Goal: Information Seeking & Learning: Find specific fact

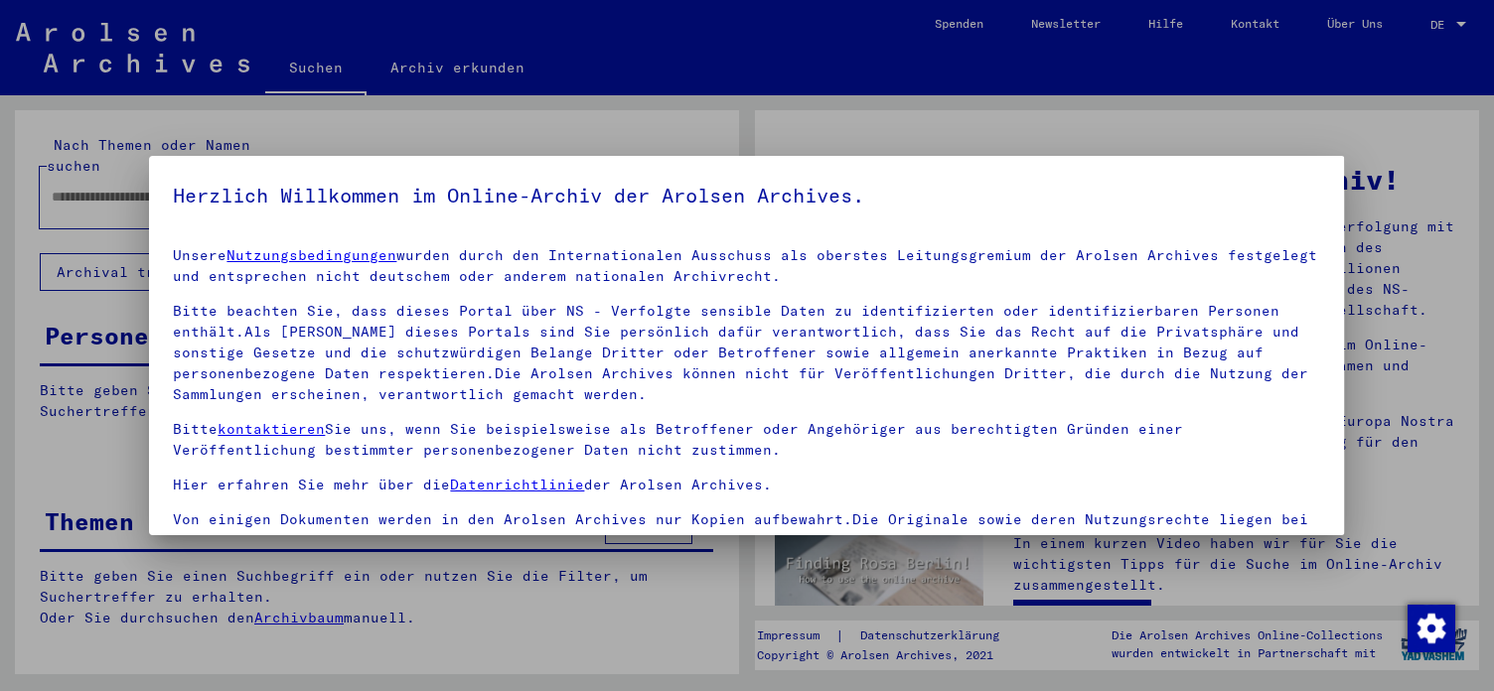
type input "**********"
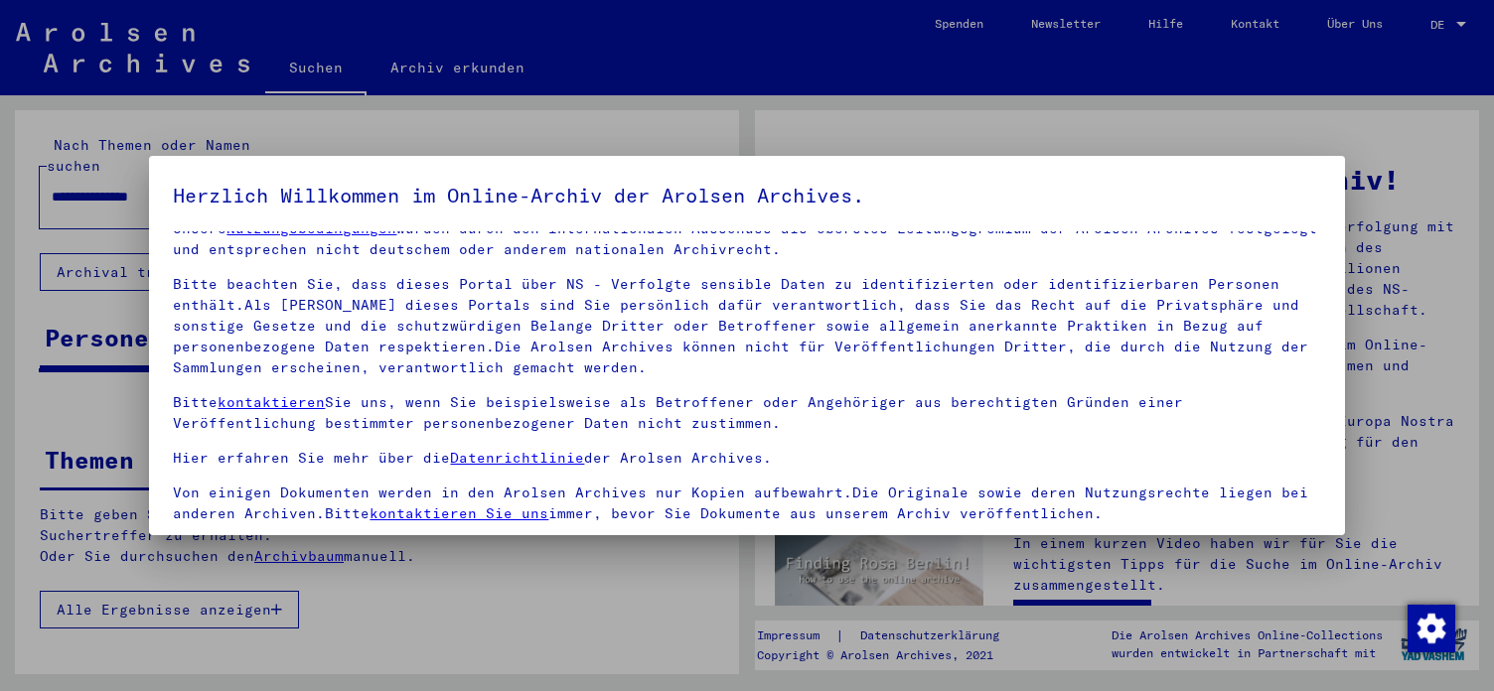
click at [175, 542] on span at bounding box center [181, 550] width 16 height 16
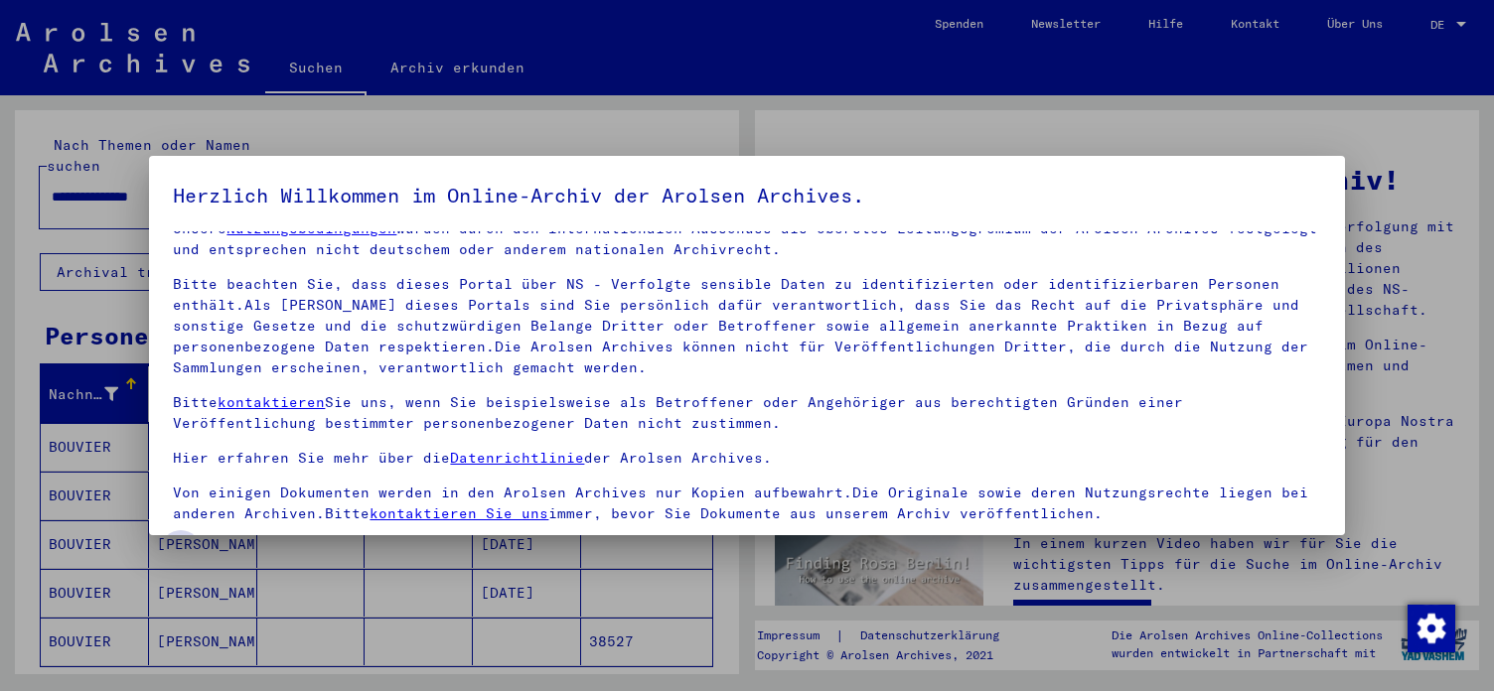
scroll to position [168, 0]
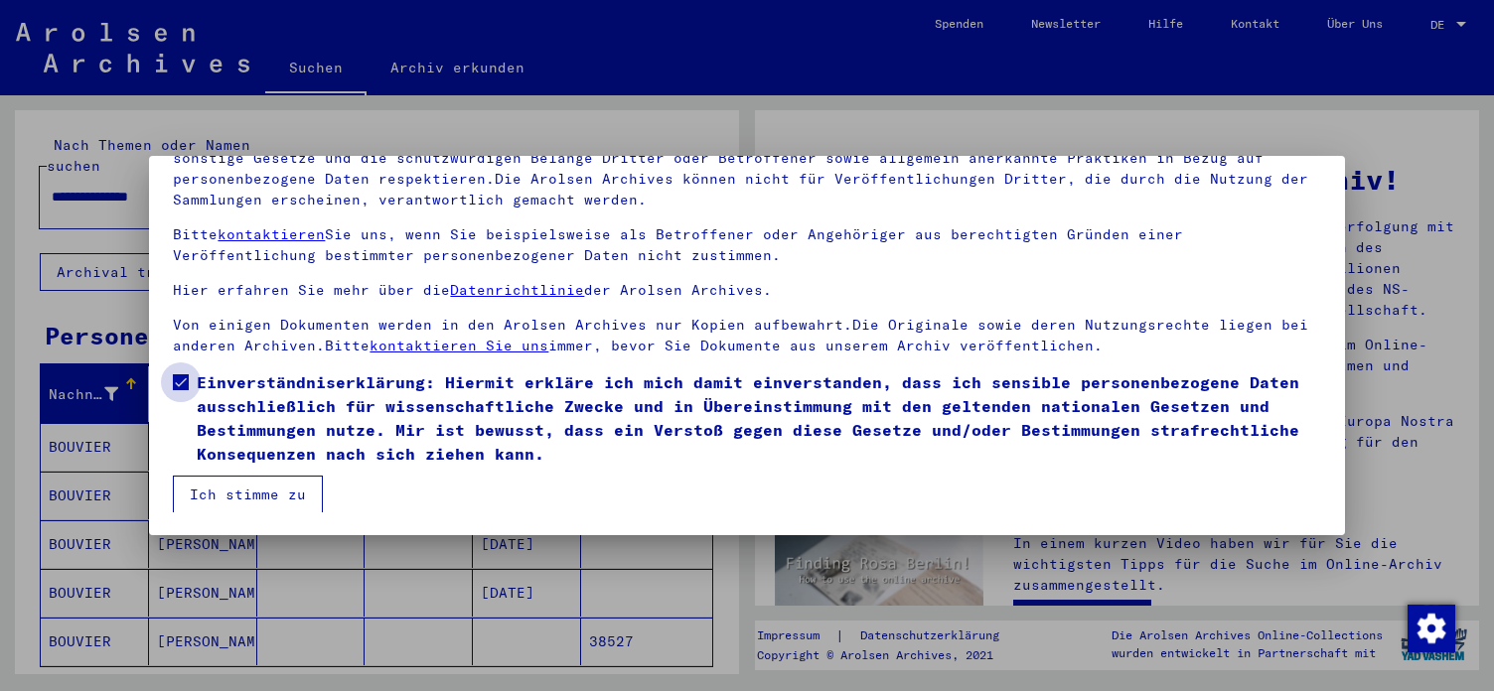
click at [221, 481] on button "Ich stimme zu" at bounding box center [248, 495] width 150 height 38
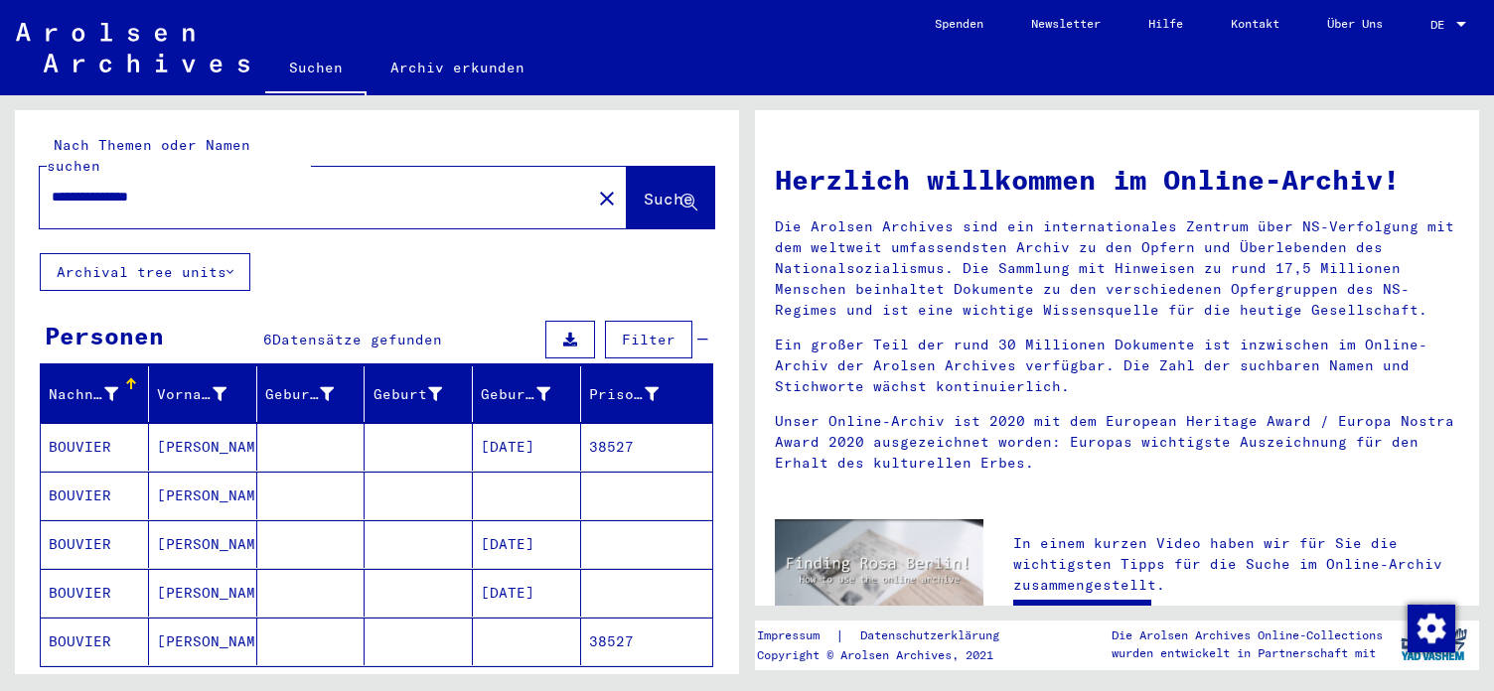
click at [515, 425] on mat-cell "[DATE]" at bounding box center [527, 447] width 108 height 48
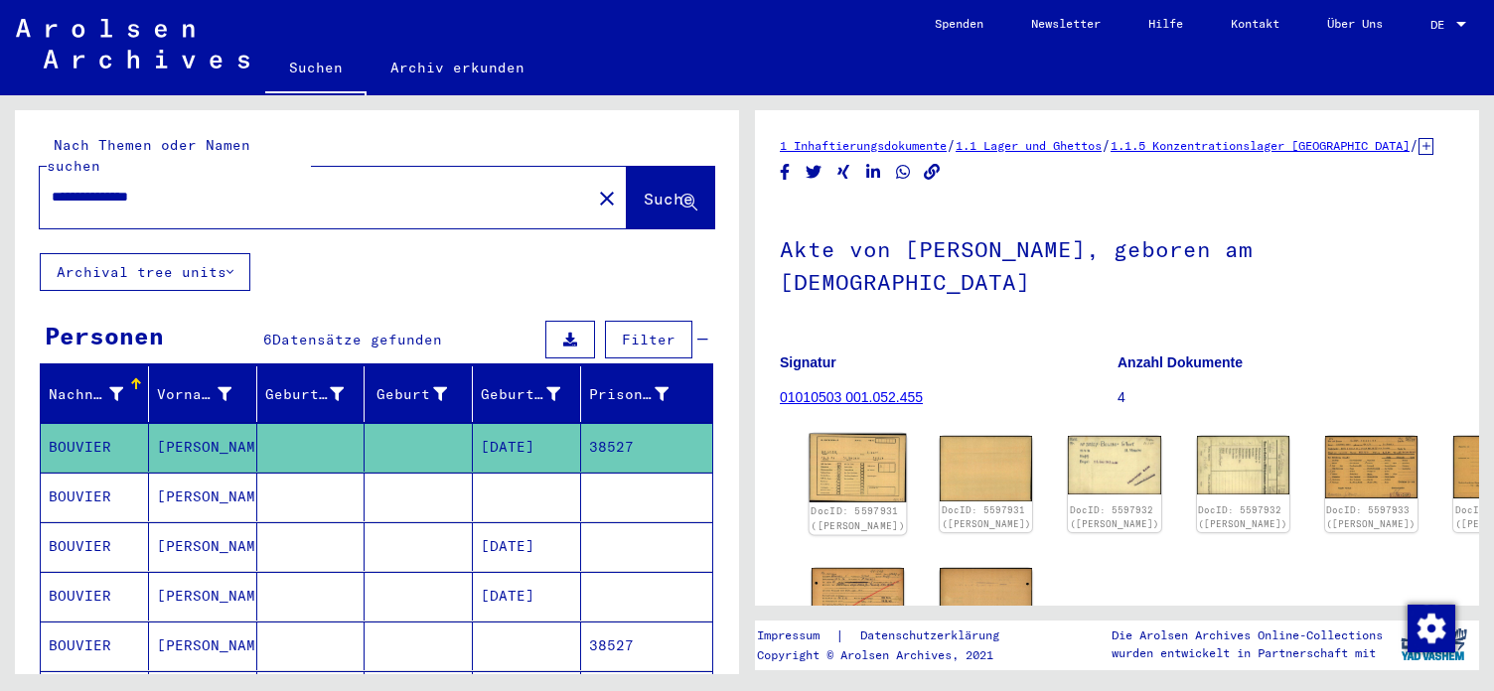
click at [853, 454] on img at bounding box center [858, 469] width 97 height 70
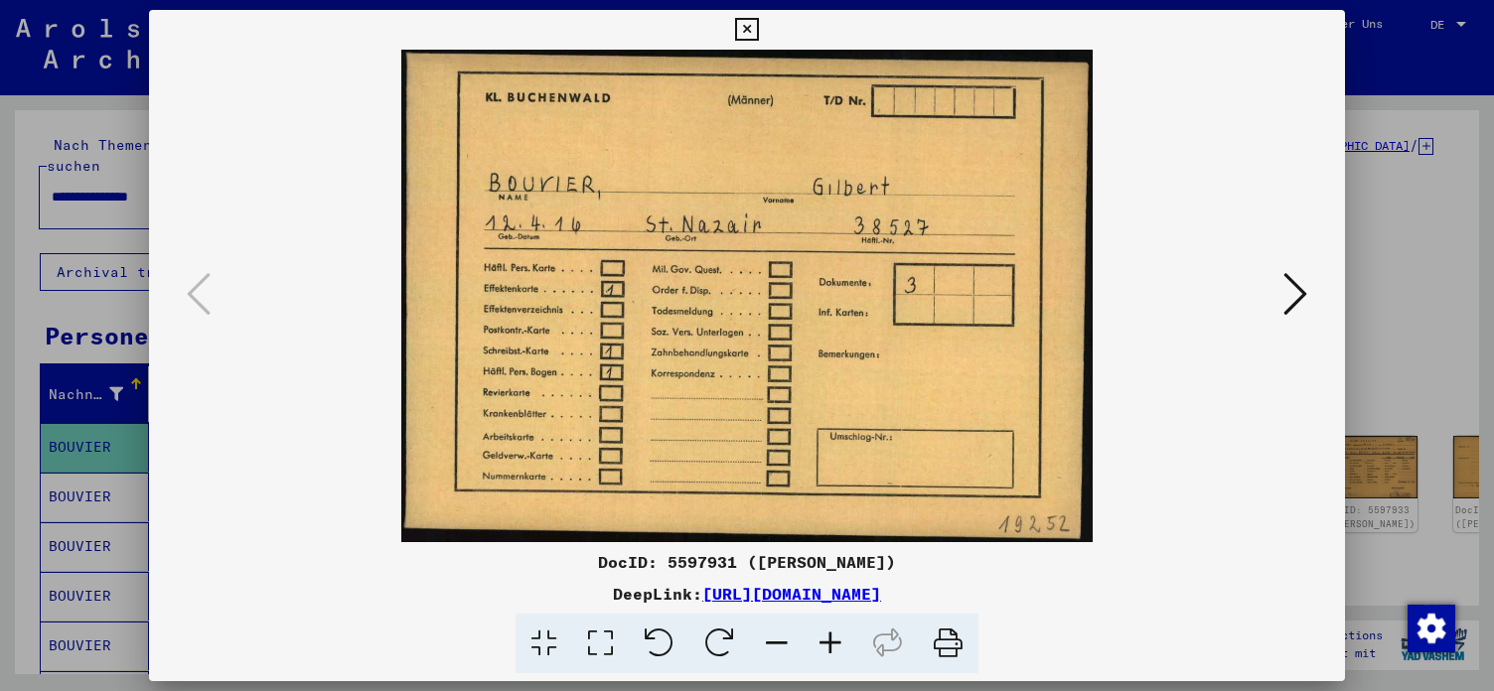
click at [1294, 285] on icon at bounding box center [1295, 294] width 24 height 48
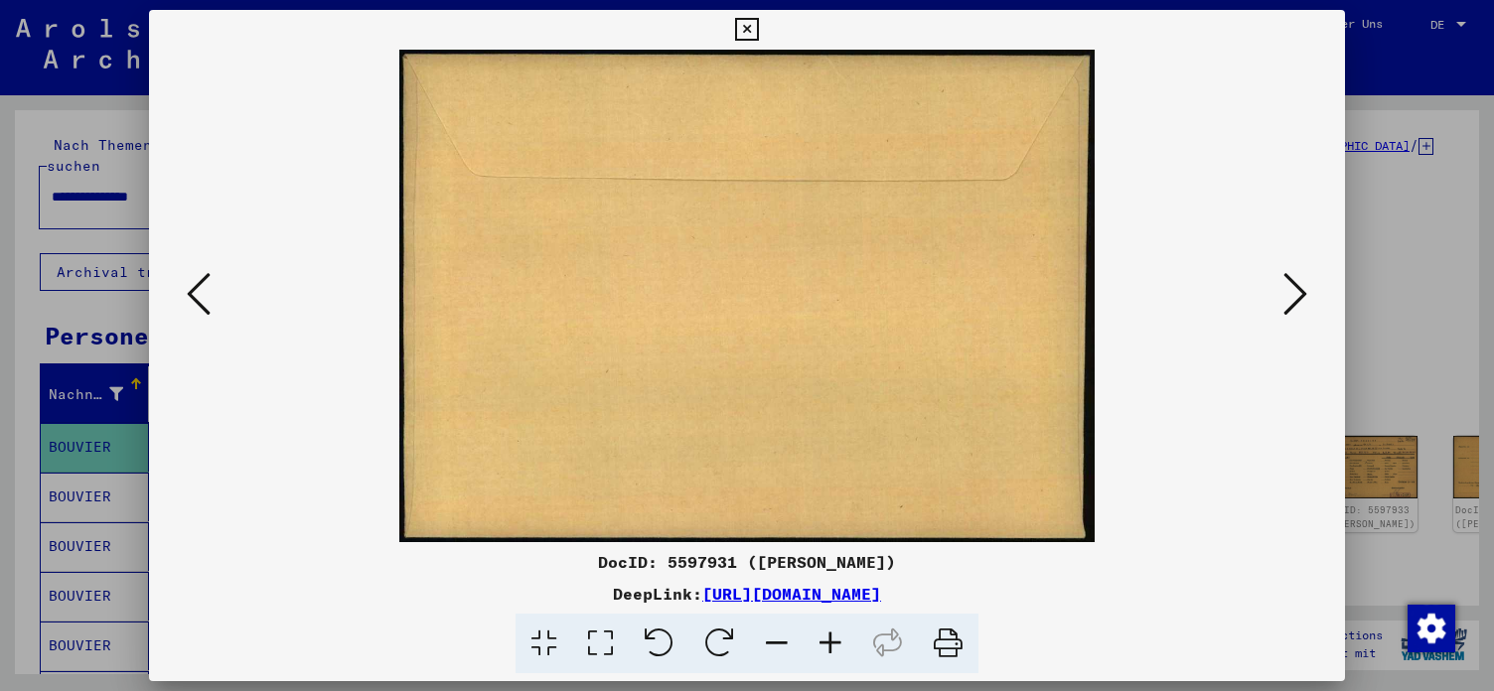
click at [1294, 285] on icon at bounding box center [1295, 294] width 24 height 48
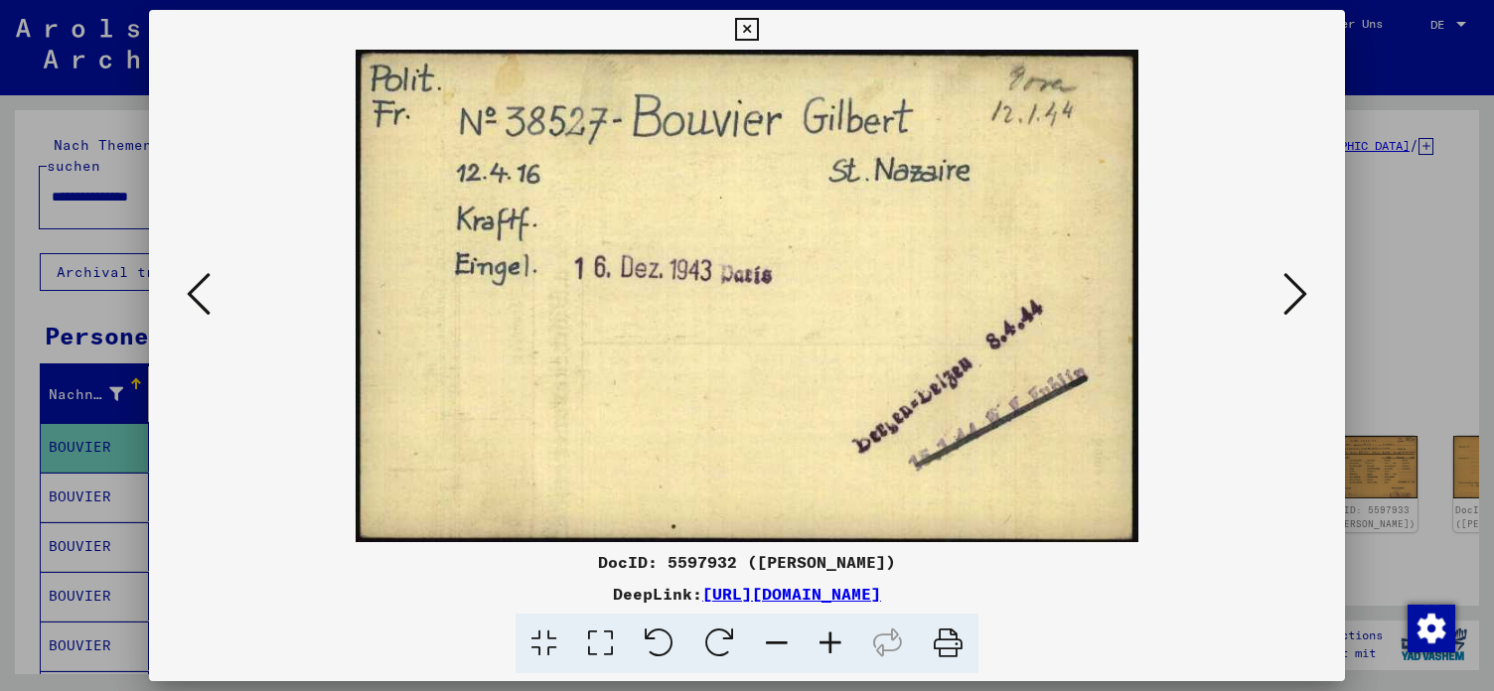
click at [1298, 295] on icon at bounding box center [1295, 294] width 24 height 48
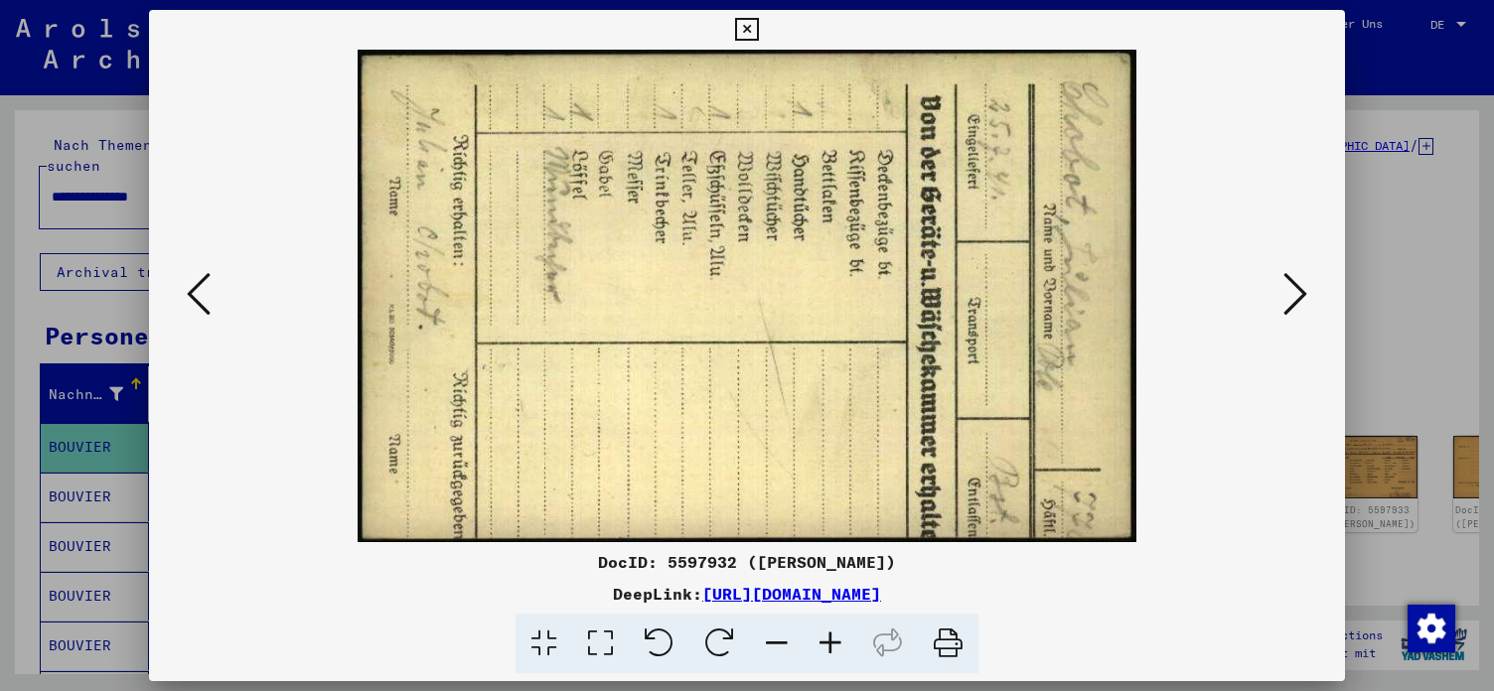
click at [1298, 295] on icon at bounding box center [1295, 294] width 24 height 48
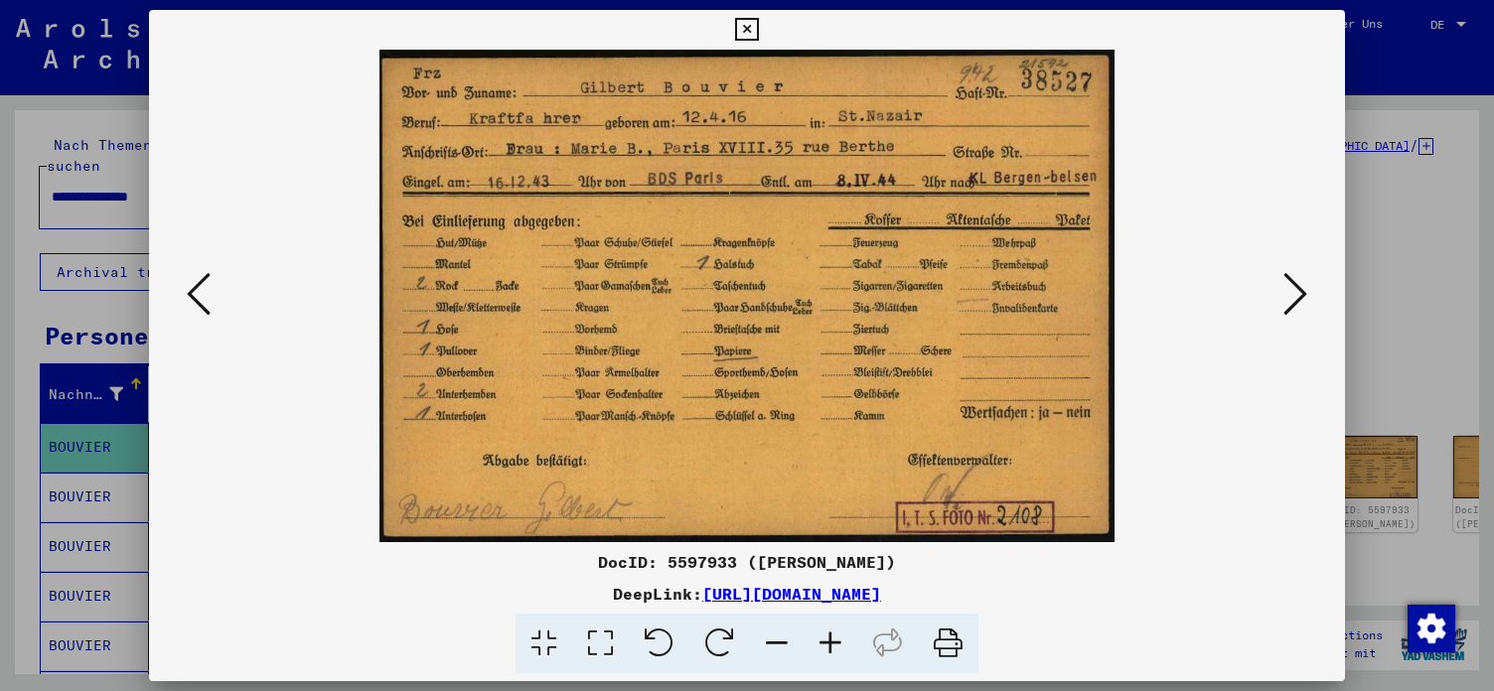
click at [1298, 295] on icon at bounding box center [1295, 294] width 24 height 48
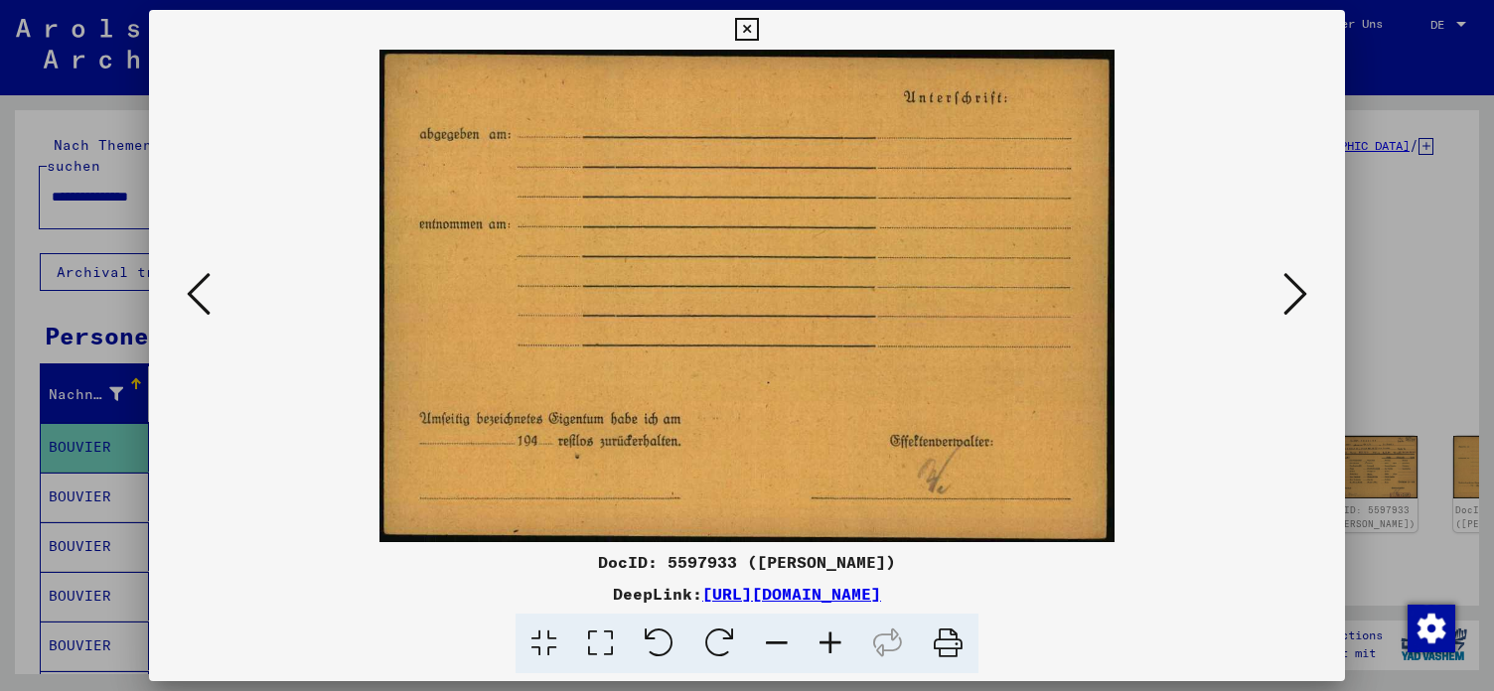
click at [1298, 295] on icon at bounding box center [1295, 294] width 24 height 48
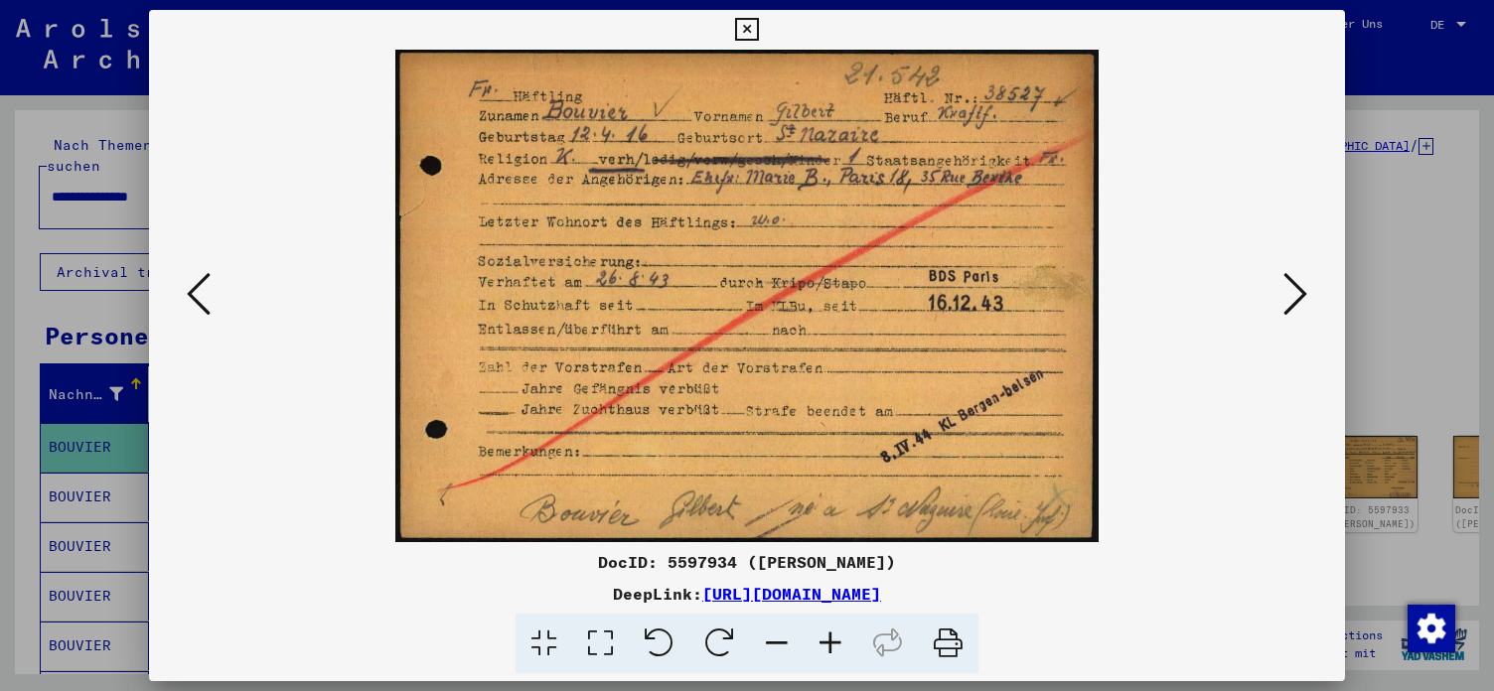
click at [663, 458] on img at bounding box center [747, 296] width 1060 height 493
click at [1301, 295] on icon at bounding box center [1295, 294] width 24 height 48
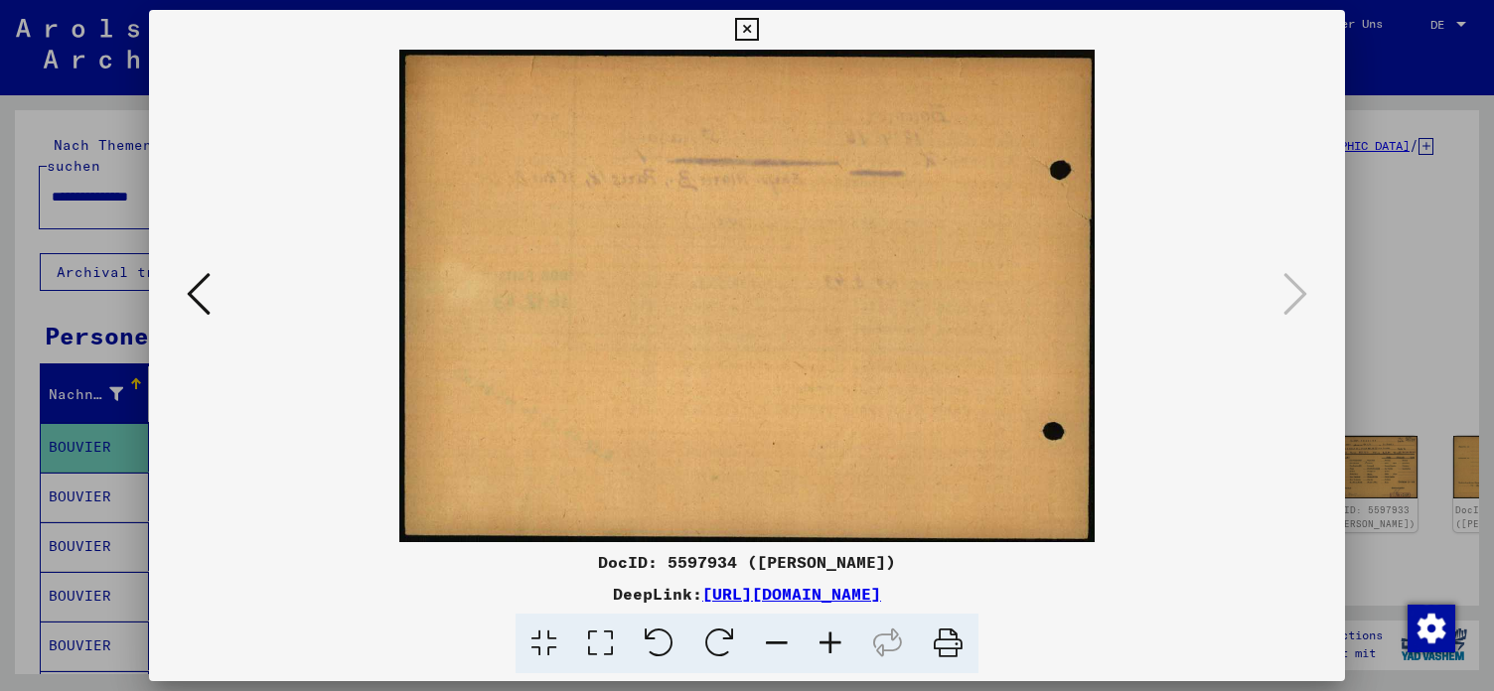
click at [758, 27] on icon at bounding box center [746, 30] width 23 height 24
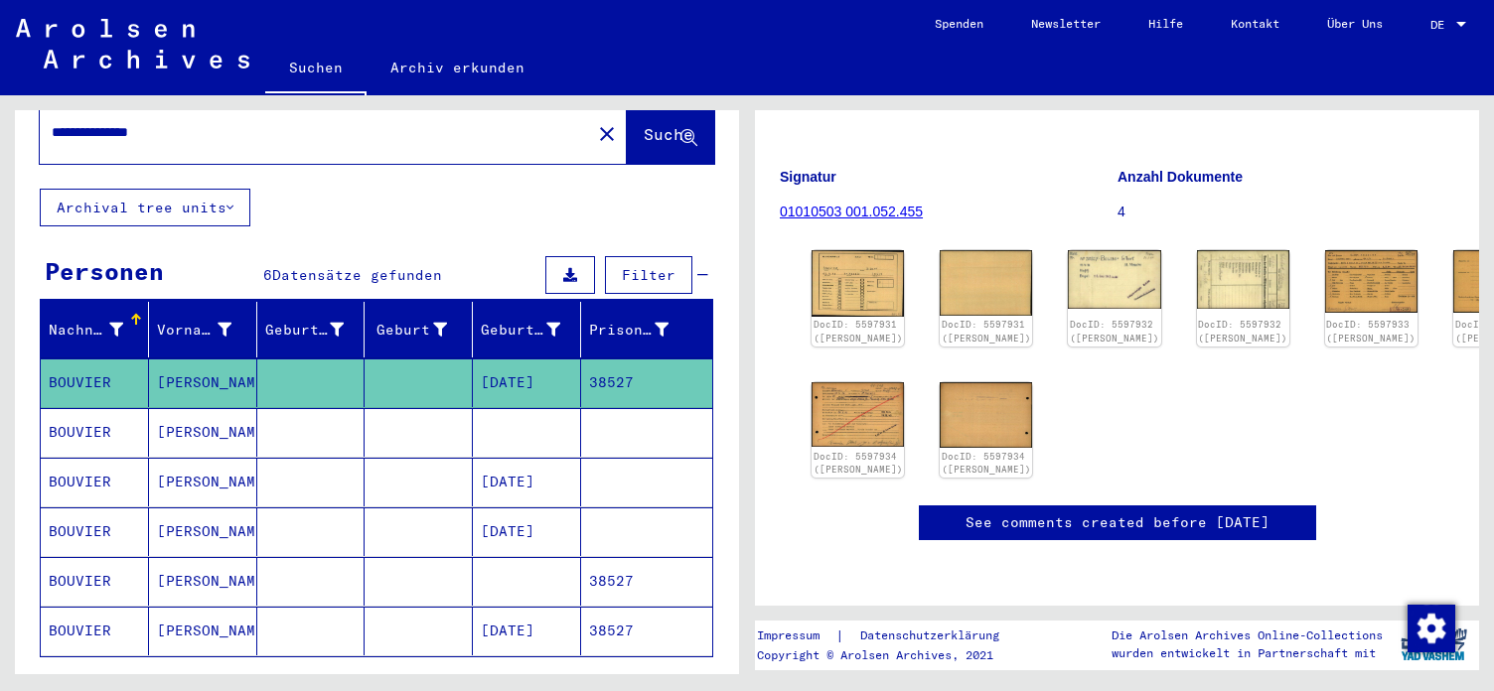
scroll to position [107, 0]
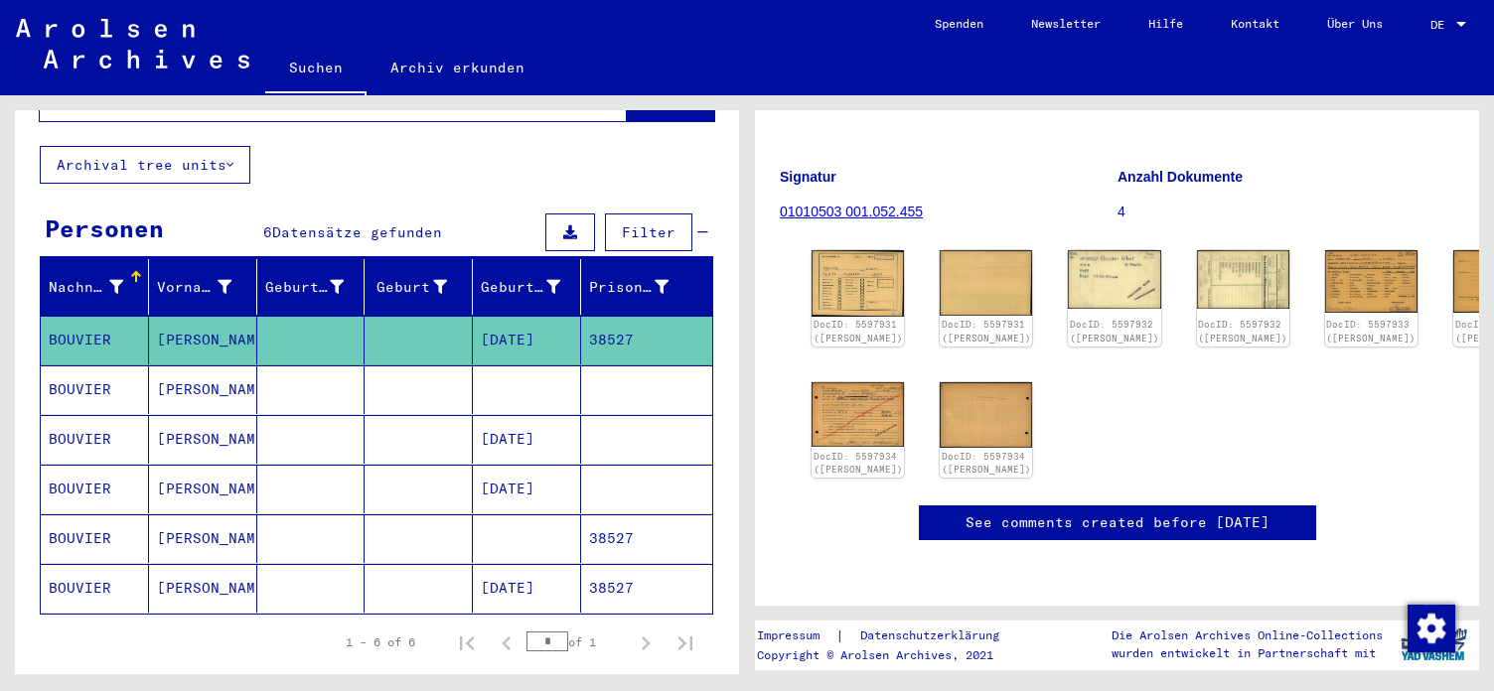
click at [551, 564] on mat-cell "[DATE]" at bounding box center [527, 588] width 108 height 49
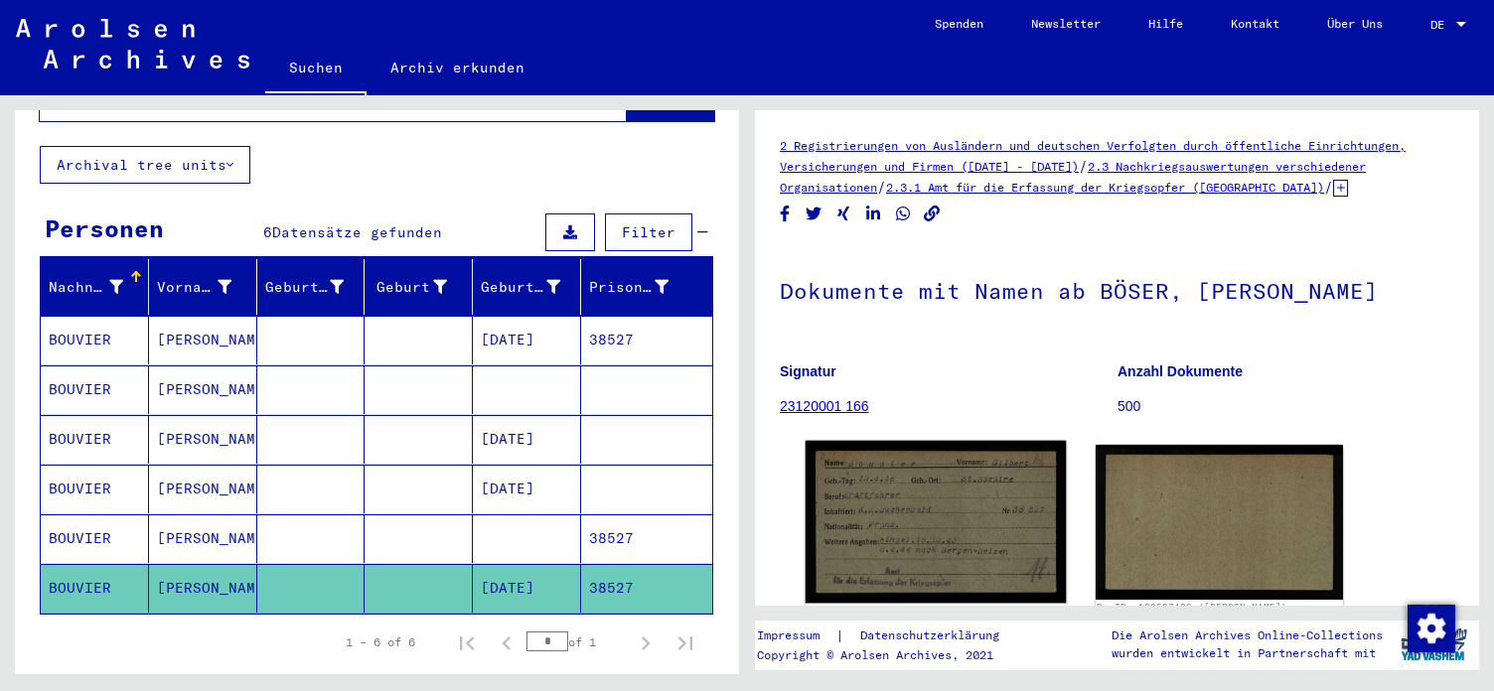
click at [901, 491] on img at bounding box center [936, 522] width 260 height 162
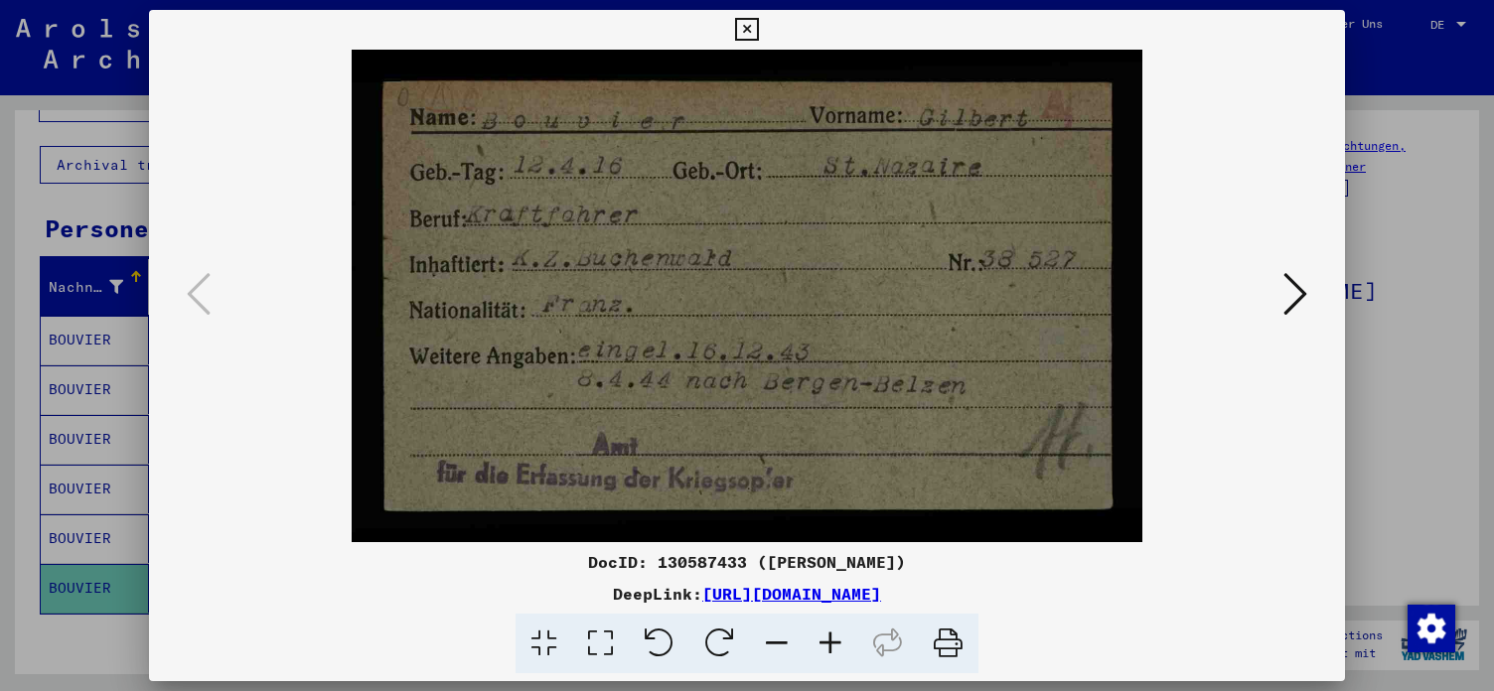
click at [1300, 293] on icon at bounding box center [1295, 294] width 24 height 48
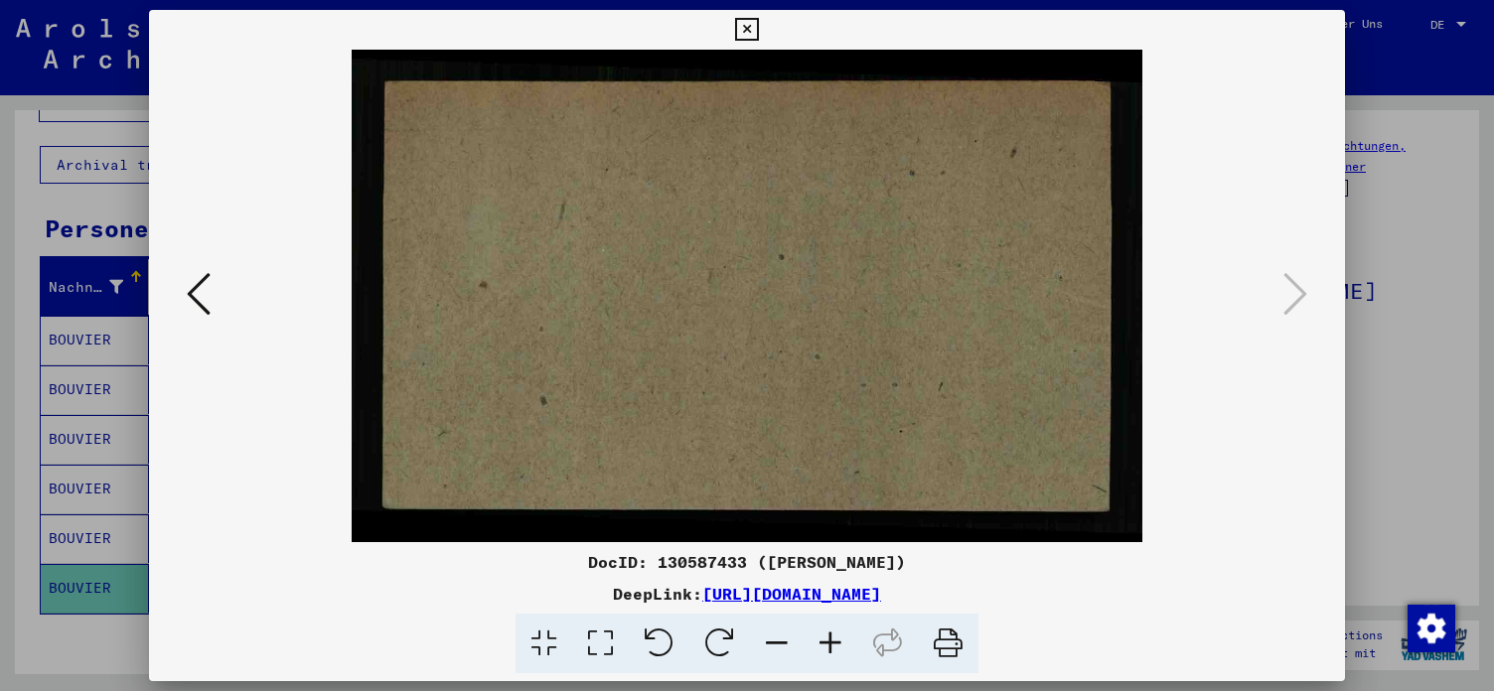
click at [758, 23] on icon at bounding box center [746, 30] width 23 height 24
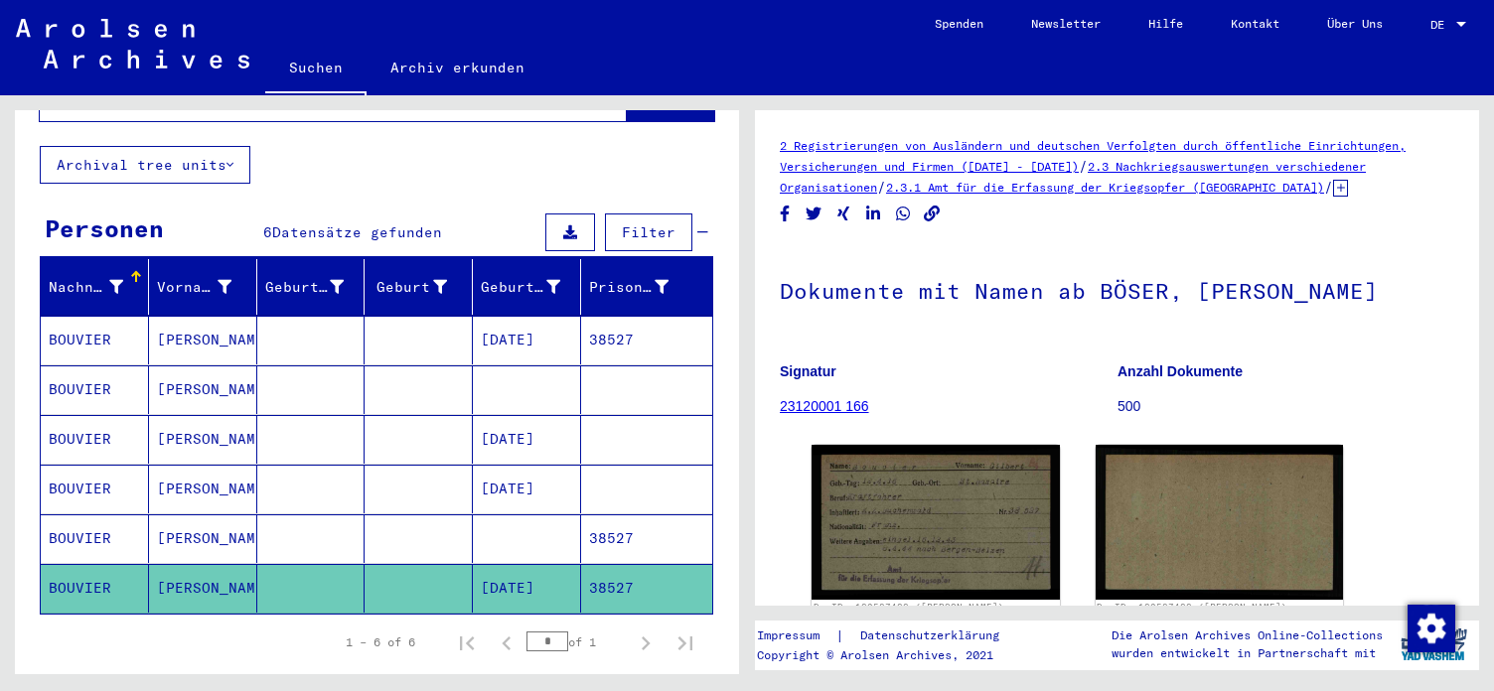
click at [592, 566] on mat-cell "38527" at bounding box center [646, 588] width 131 height 49
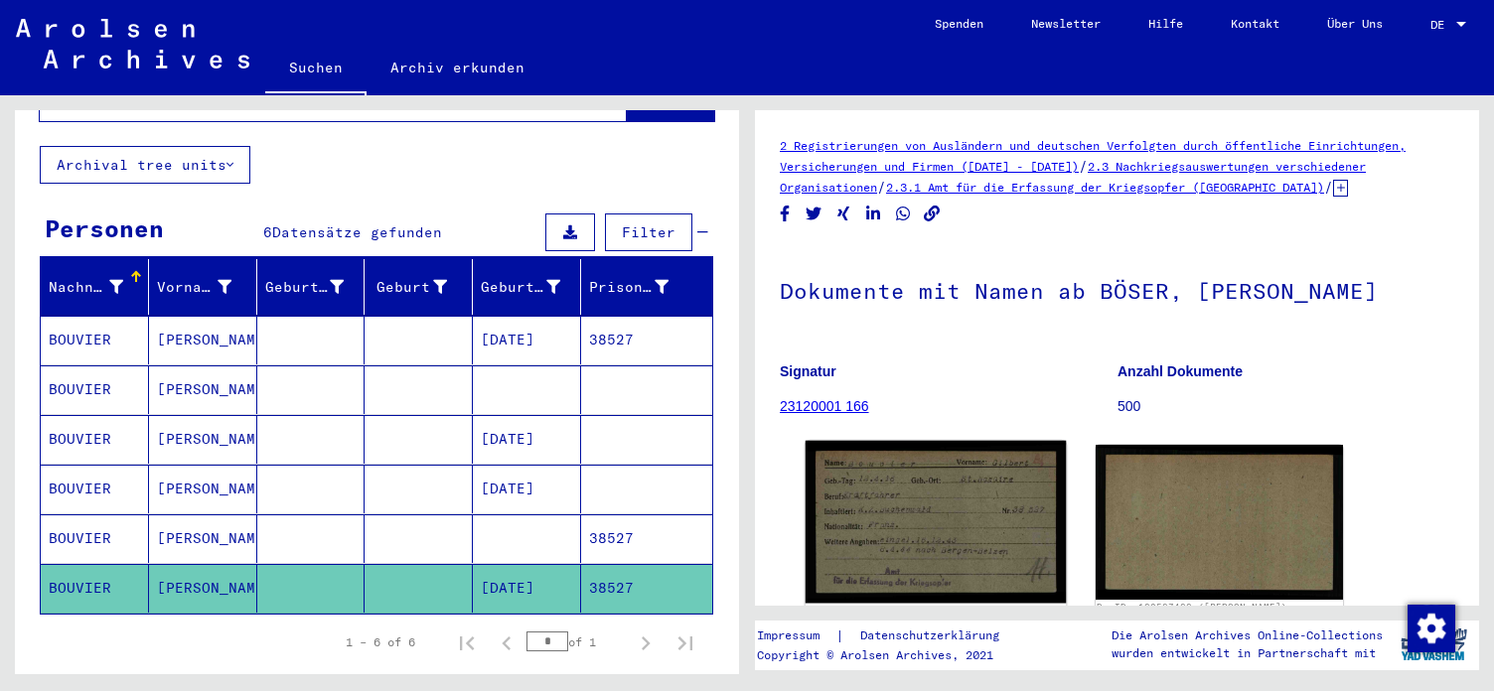
click at [930, 528] on img at bounding box center [936, 522] width 260 height 162
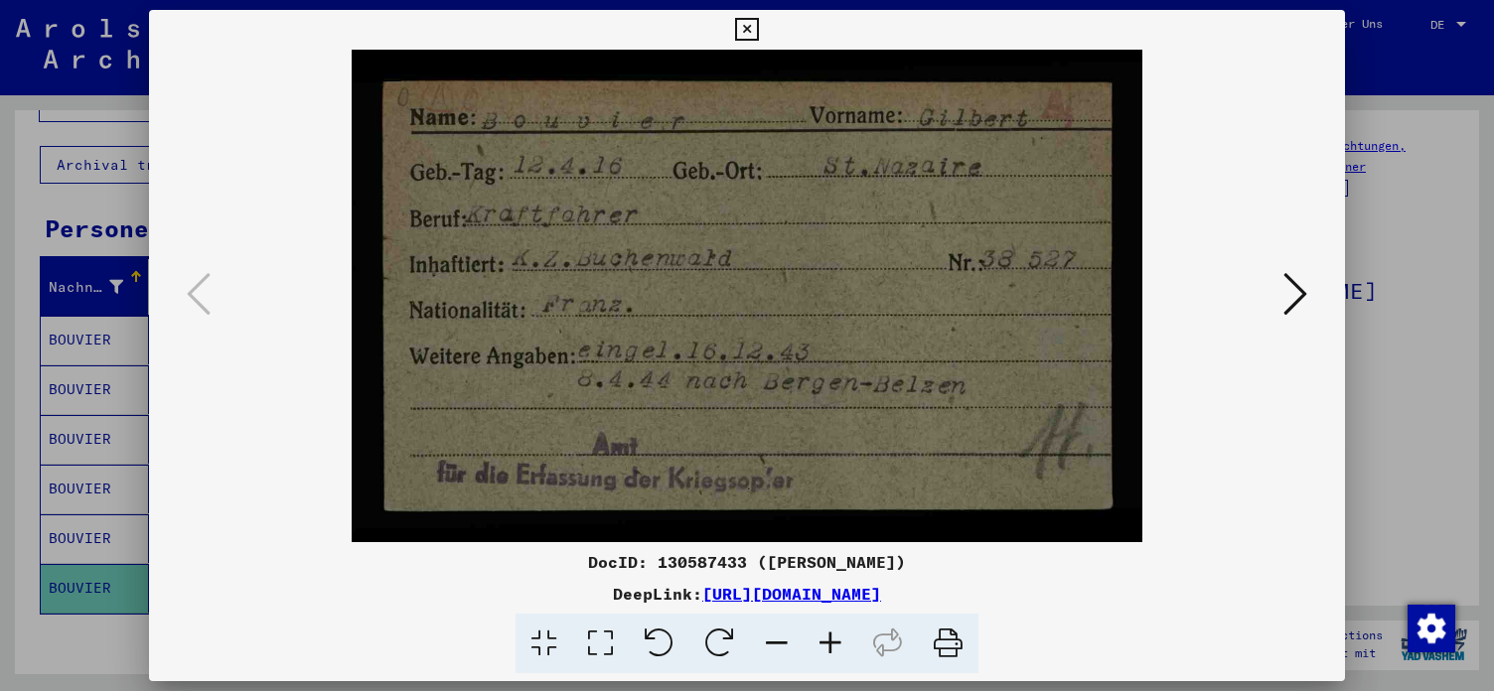
click at [558, 386] on img at bounding box center [747, 296] width 1060 height 493
click at [1292, 289] on icon at bounding box center [1295, 294] width 24 height 48
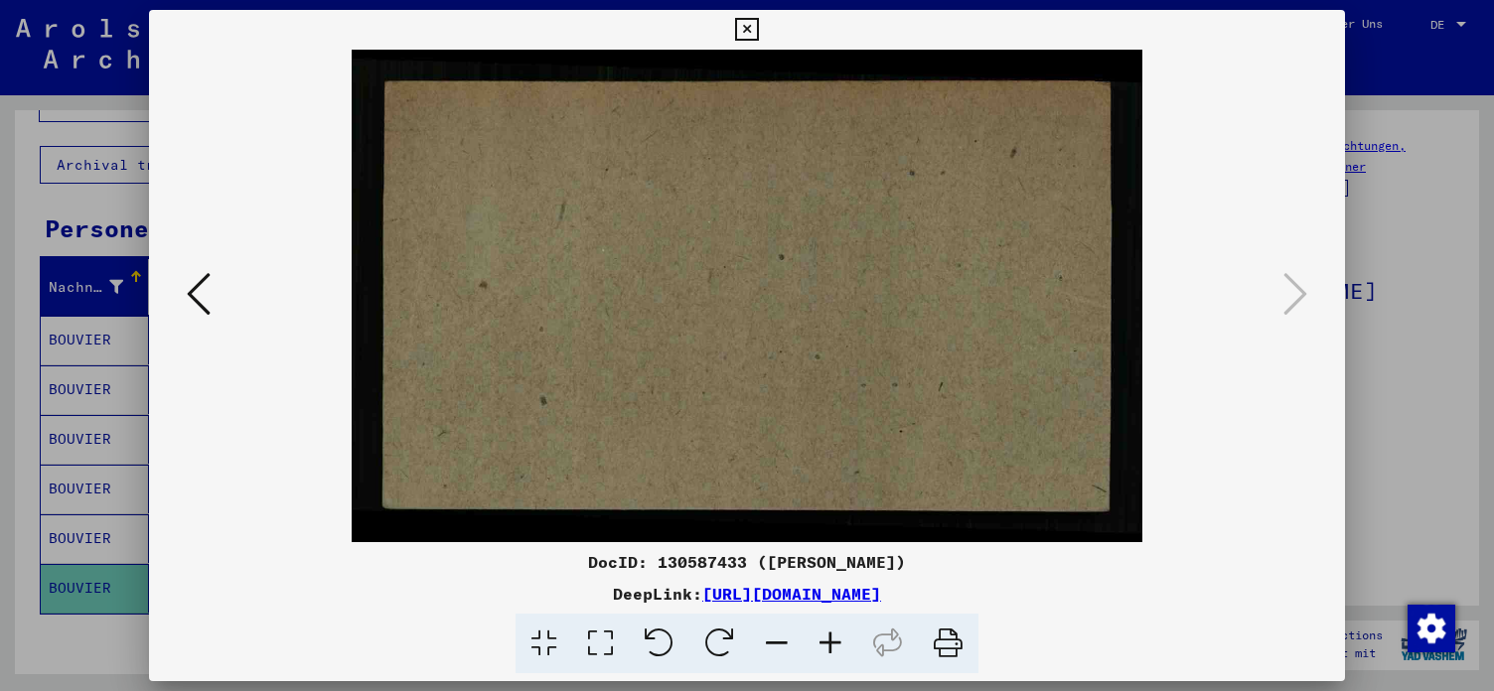
click at [758, 20] on icon at bounding box center [746, 30] width 23 height 24
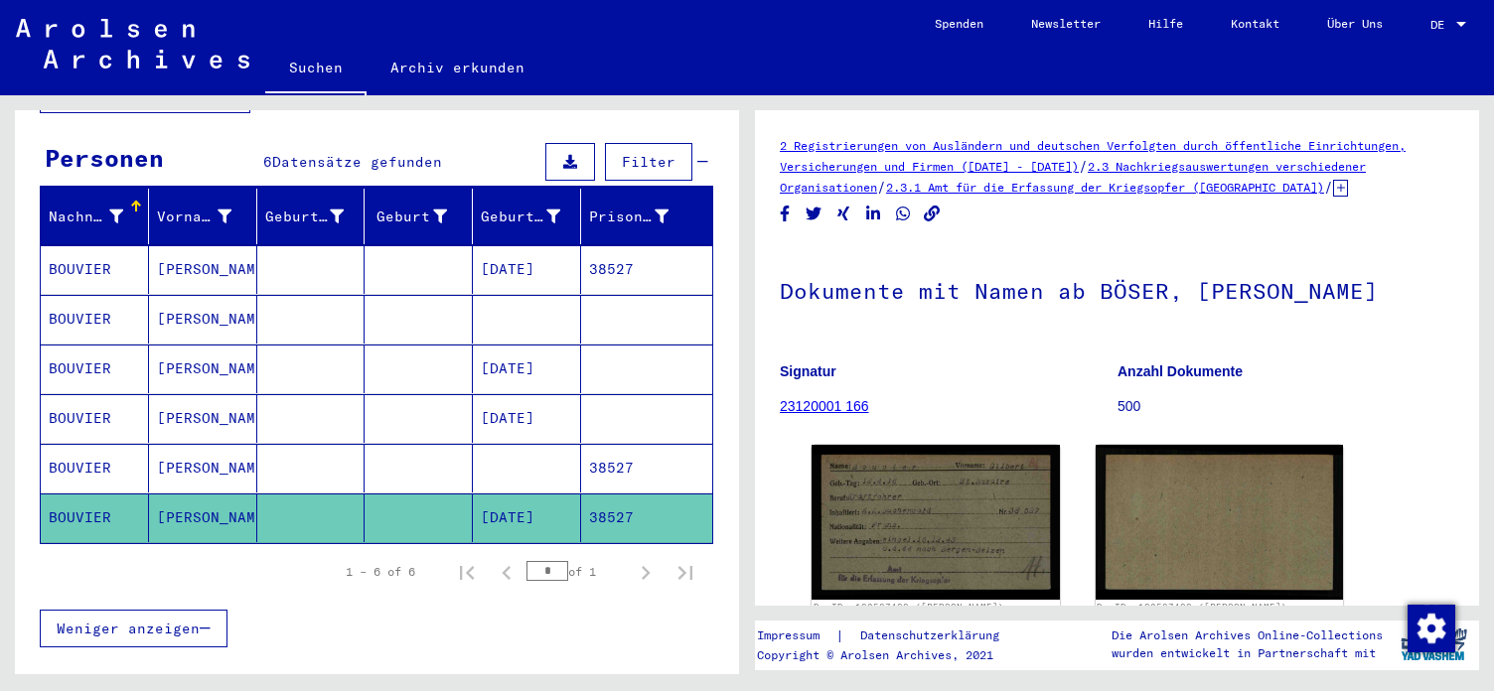
scroll to position [215, 0]
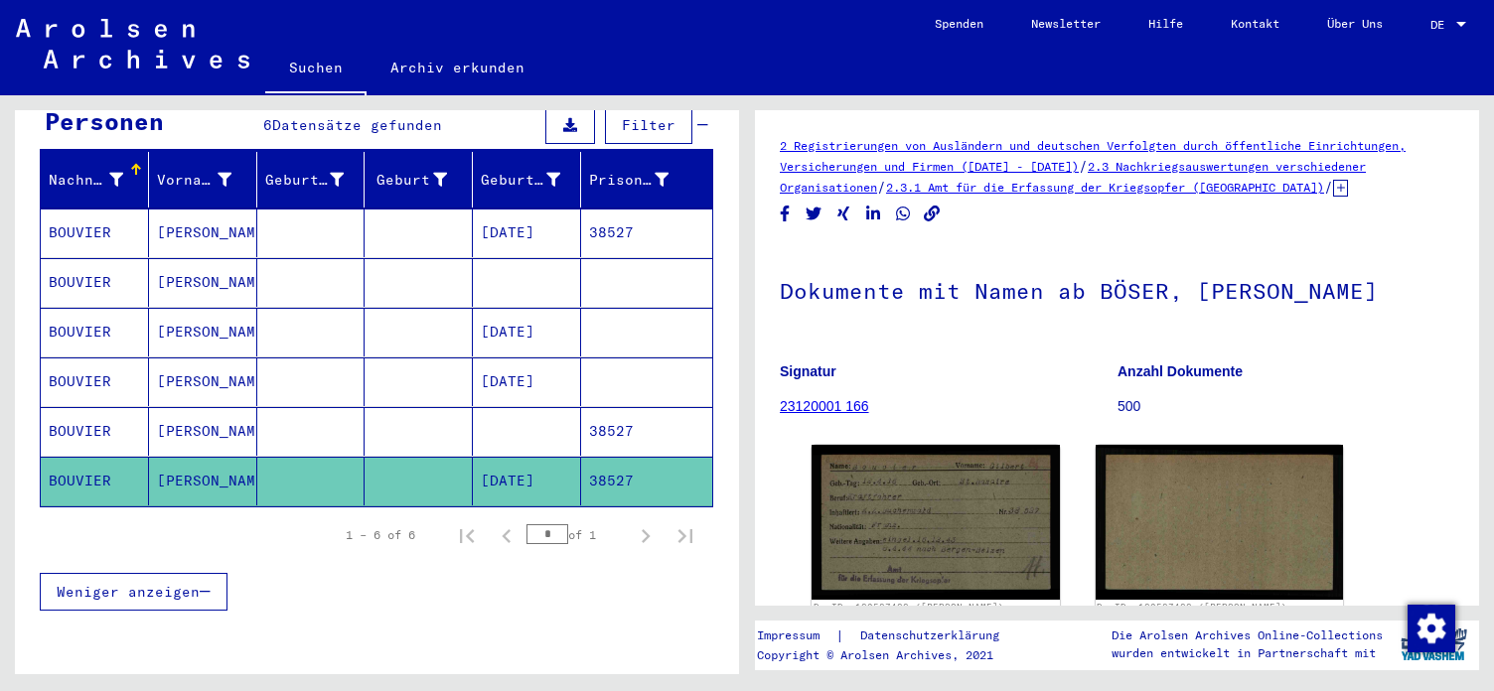
click at [612, 421] on mat-cell "38527" at bounding box center [646, 431] width 131 height 49
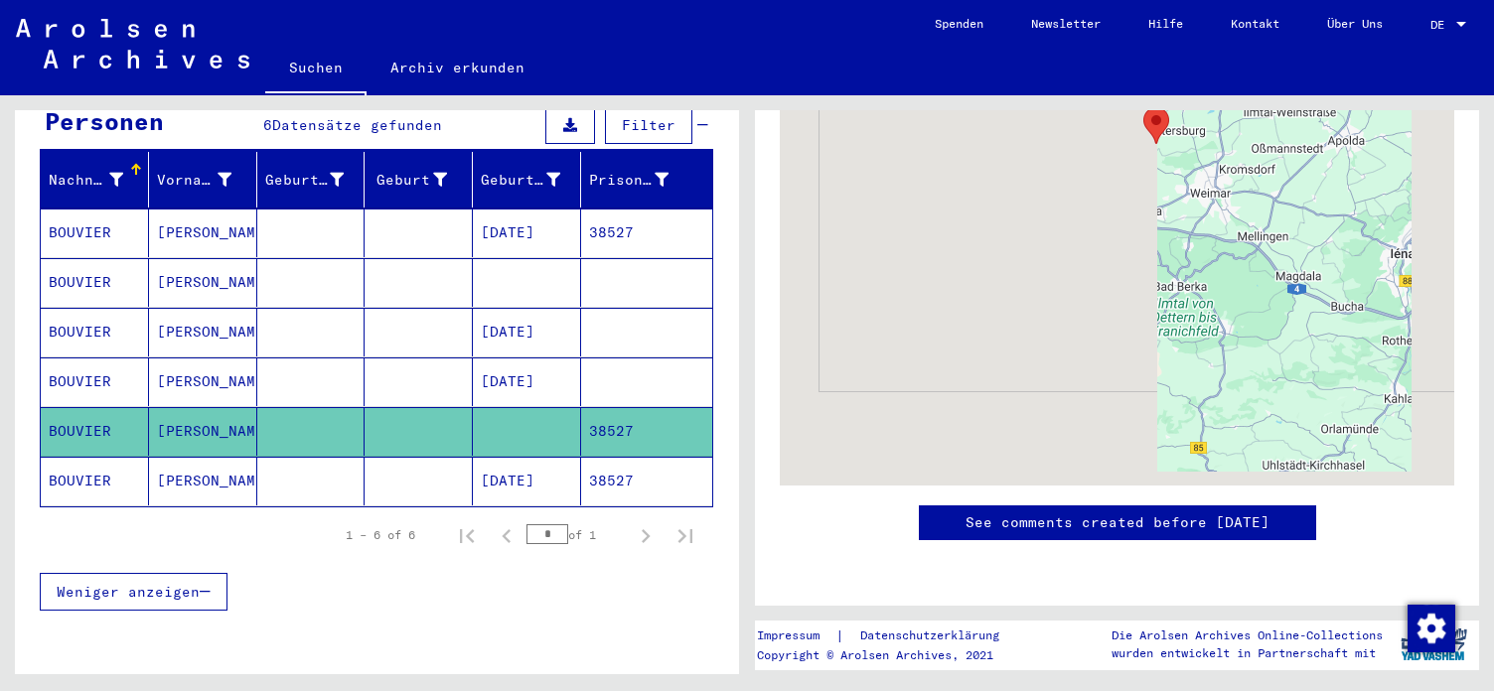
scroll to position [466, 0]
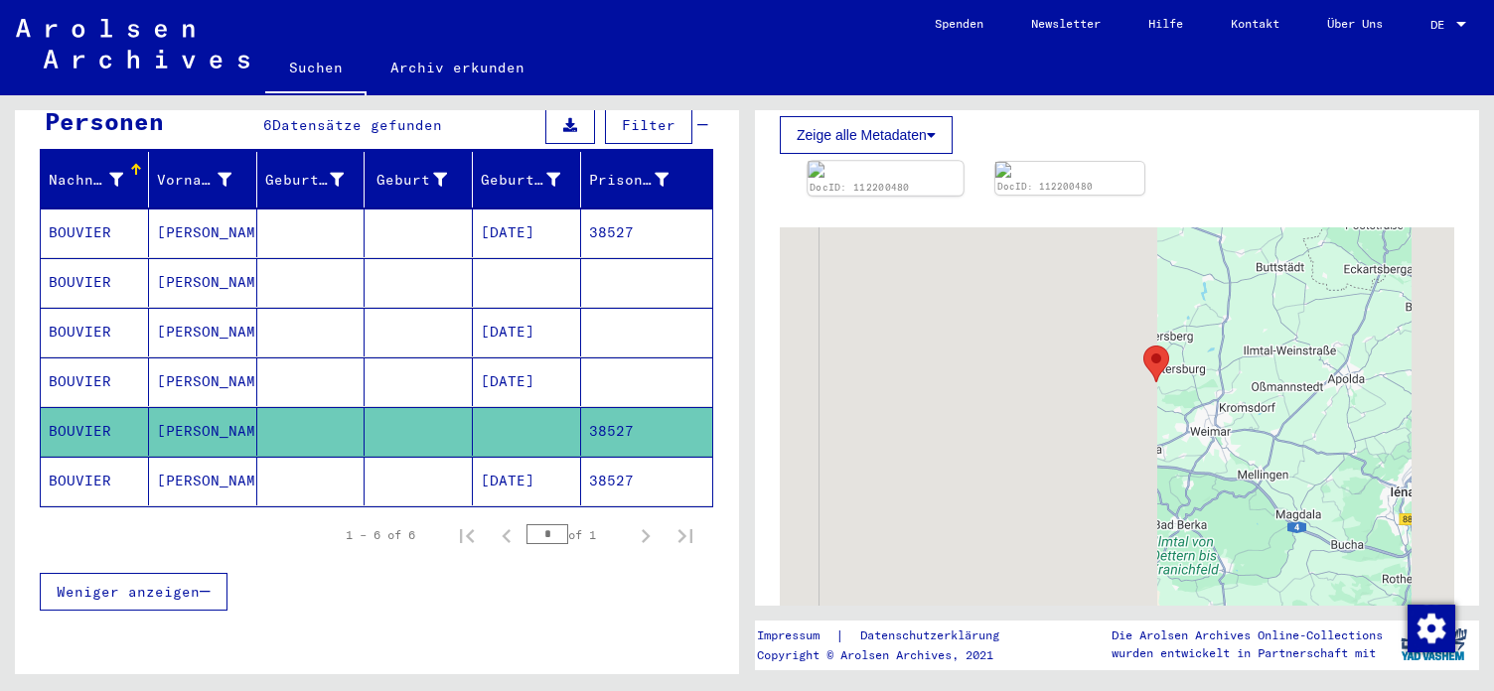
click at [878, 178] on img at bounding box center [886, 169] width 156 height 17
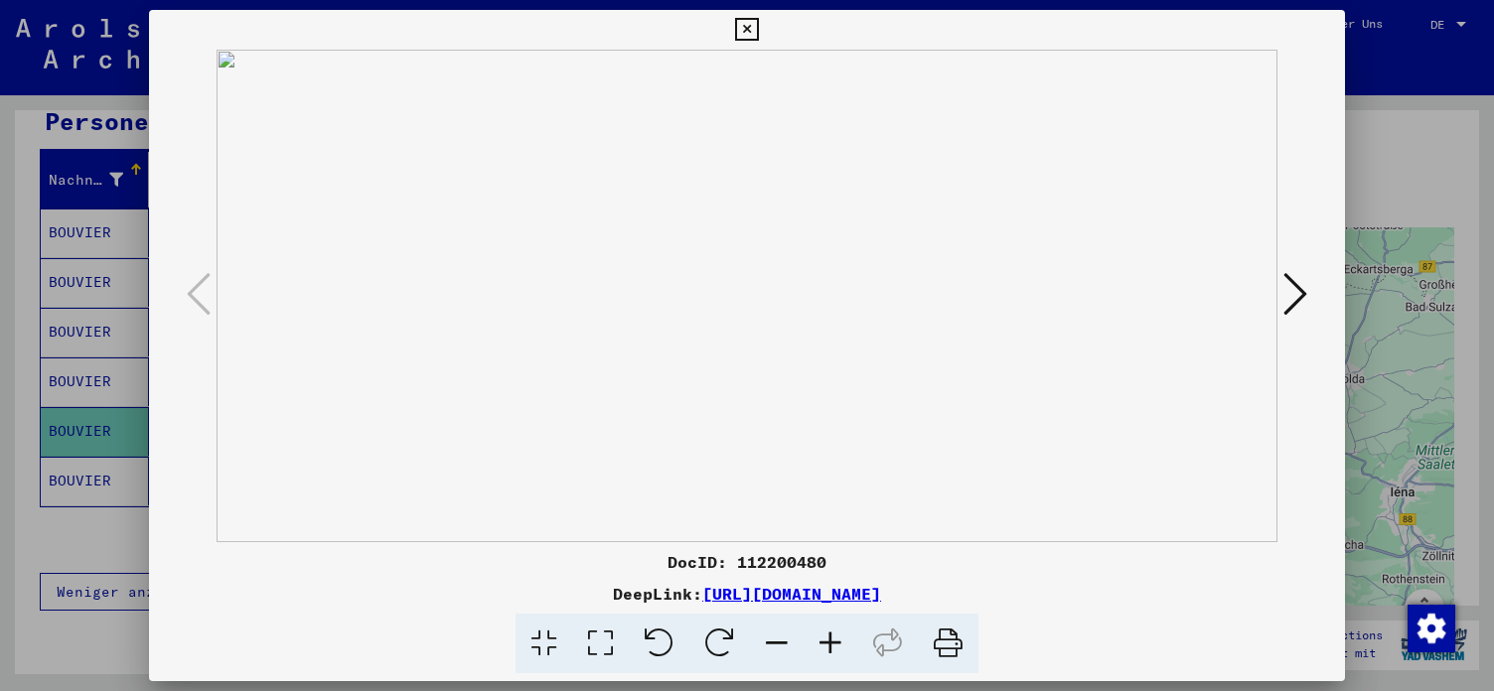
click at [1305, 286] on icon at bounding box center [1295, 294] width 24 height 48
click at [193, 297] on icon at bounding box center [199, 294] width 24 height 48
click at [758, 27] on icon at bounding box center [746, 30] width 23 height 24
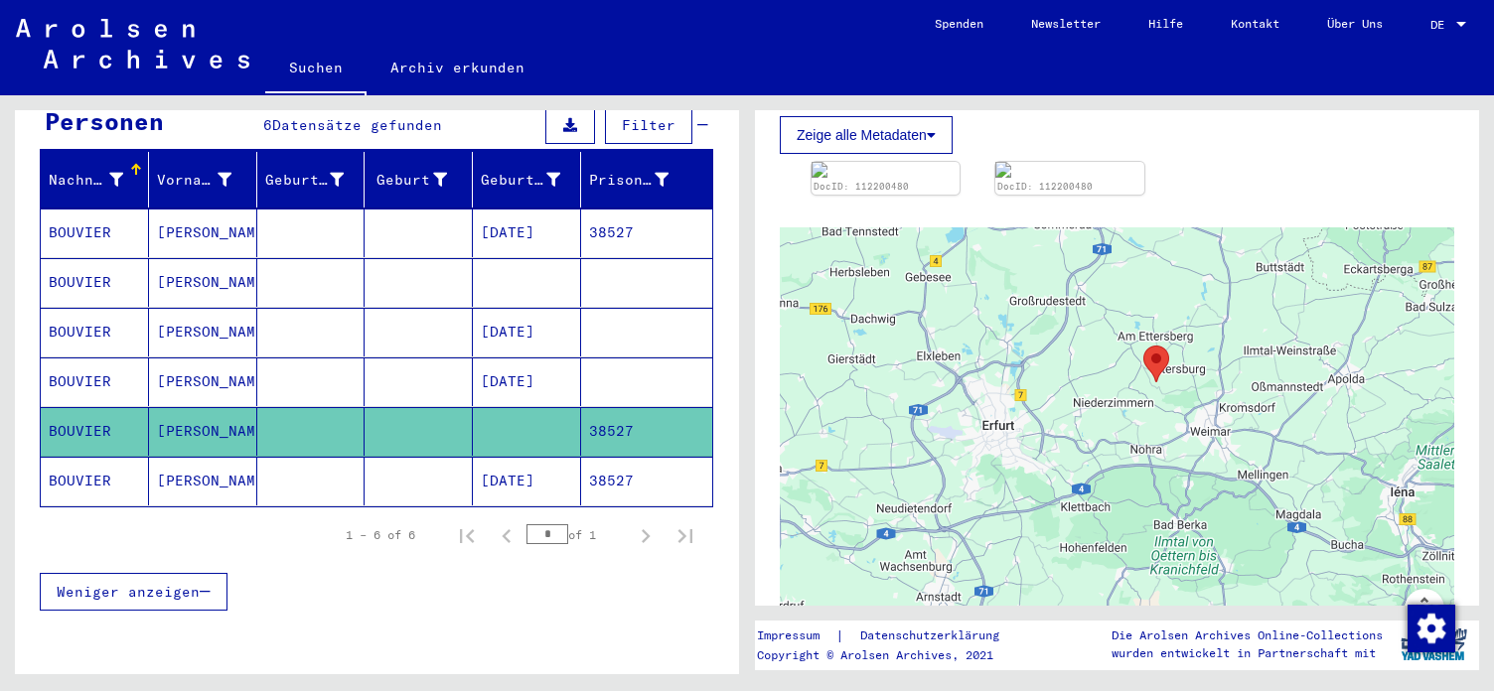
click at [611, 258] on mat-cell at bounding box center [646, 282] width 131 height 49
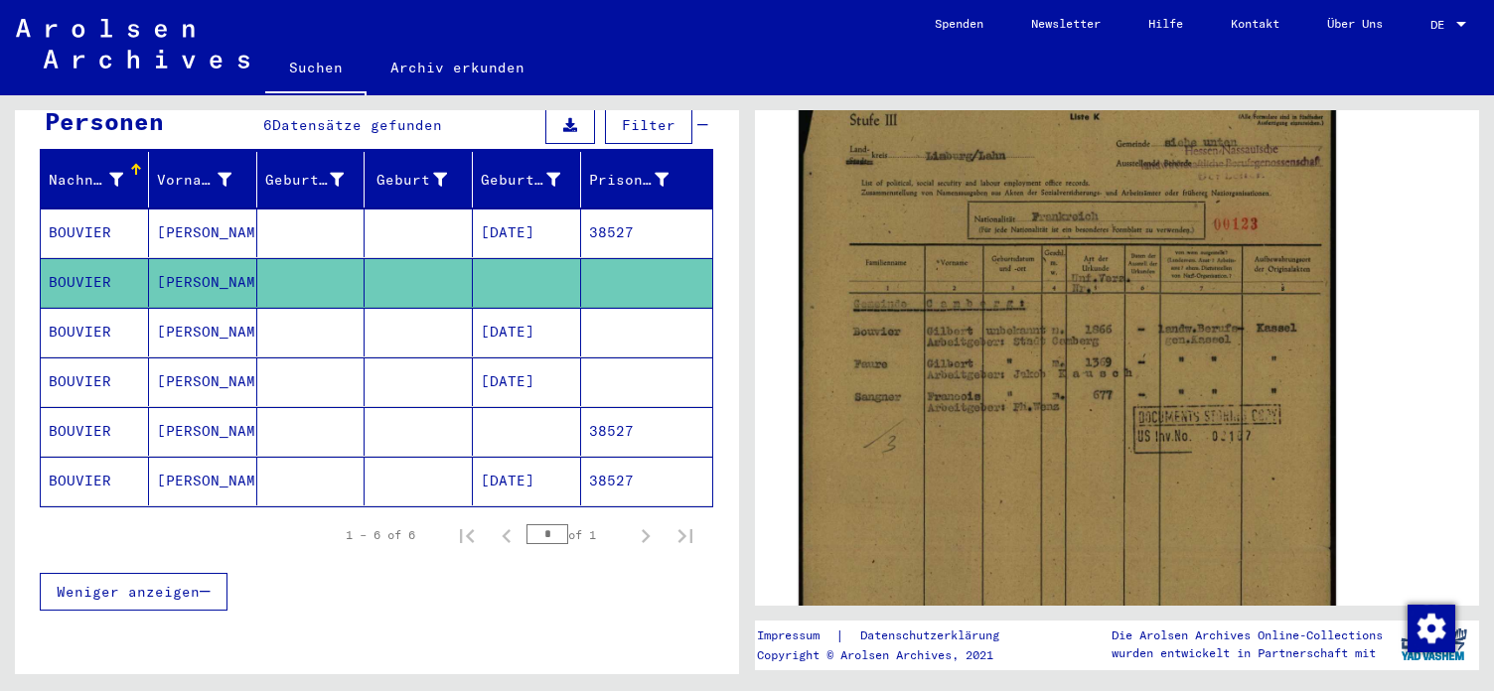
scroll to position [429, 0]
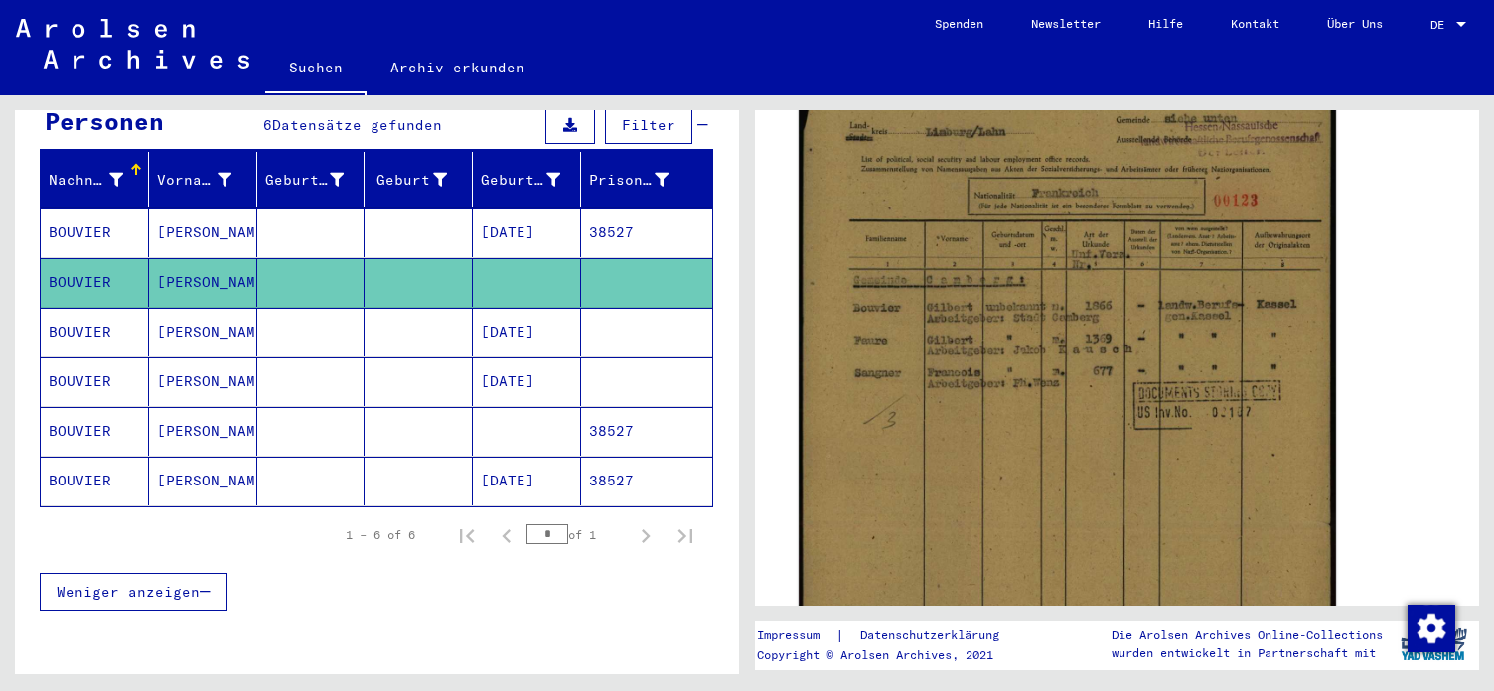
click at [1005, 462] on img at bounding box center [1067, 432] width 537 height 760
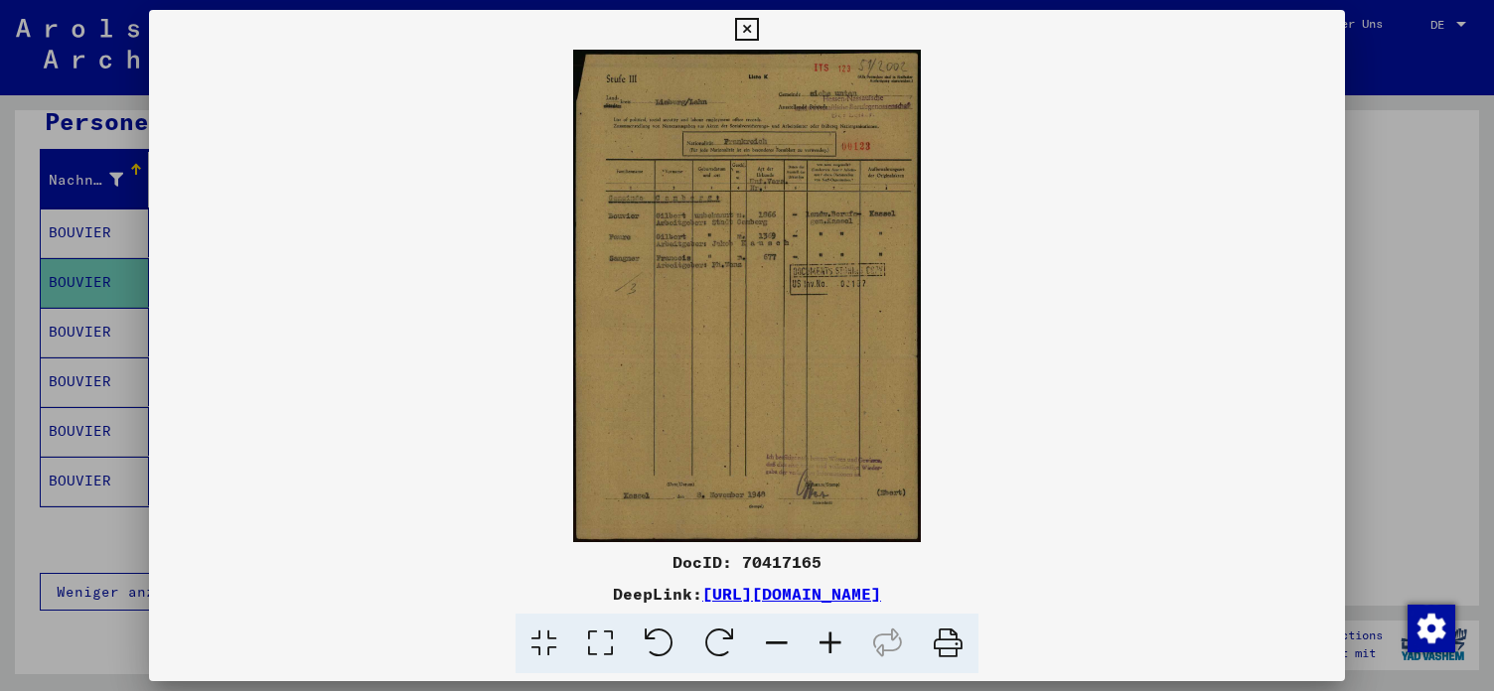
click at [827, 638] on icon at bounding box center [831, 644] width 54 height 61
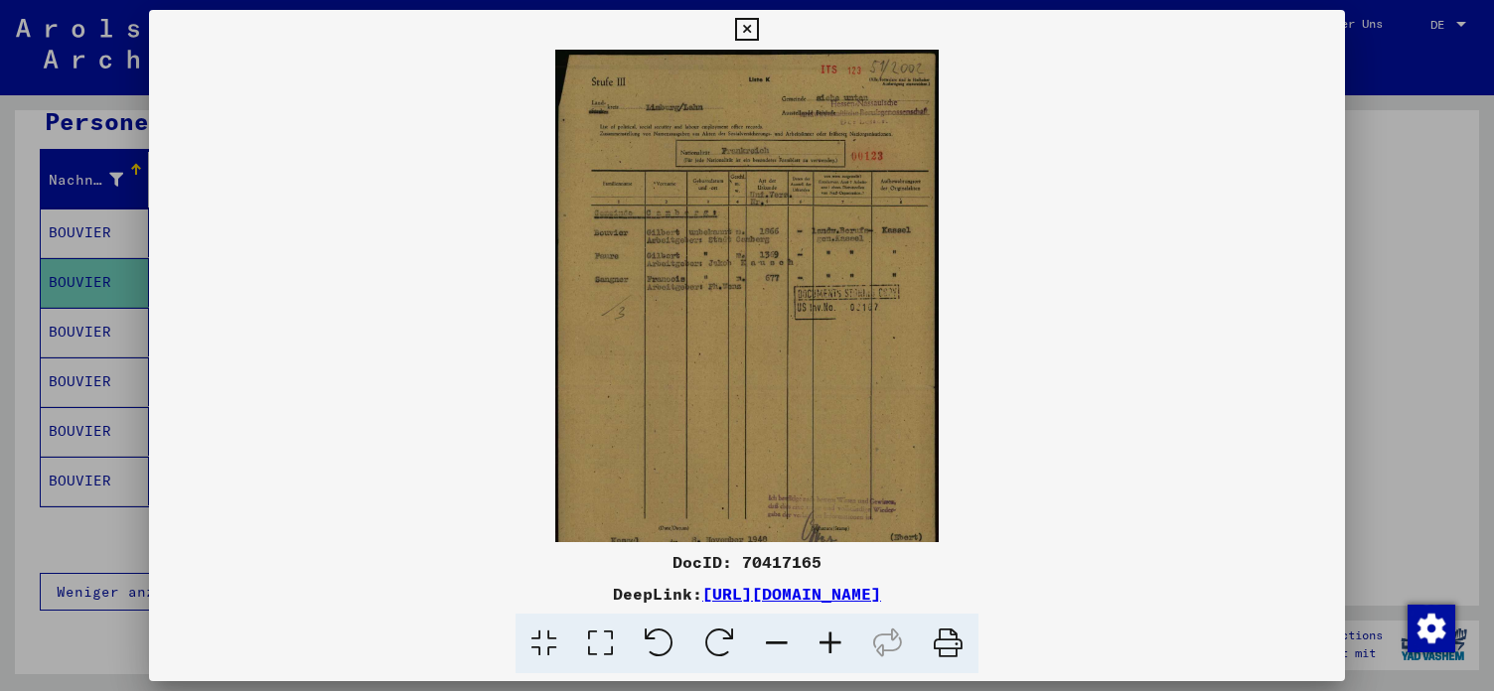
click at [827, 638] on icon at bounding box center [831, 644] width 54 height 61
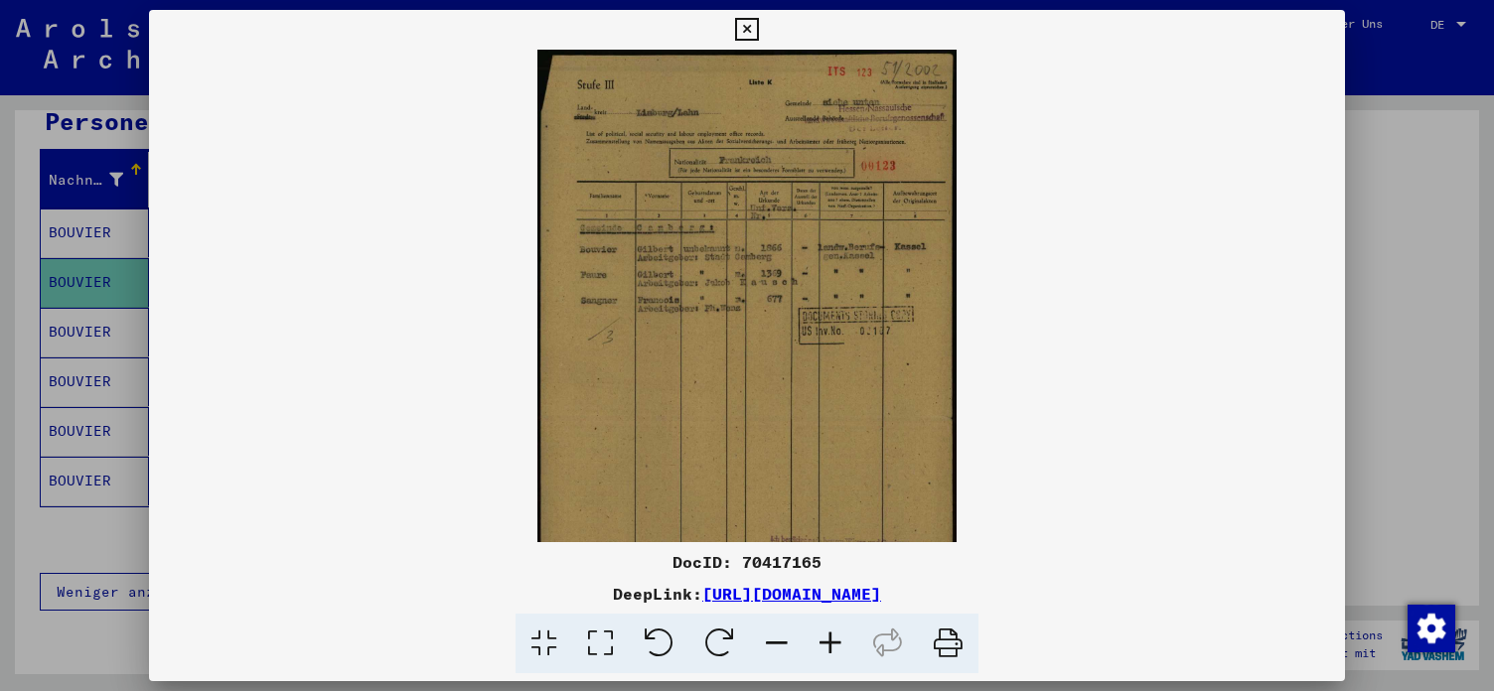
click at [827, 638] on icon at bounding box center [831, 644] width 54 height 61
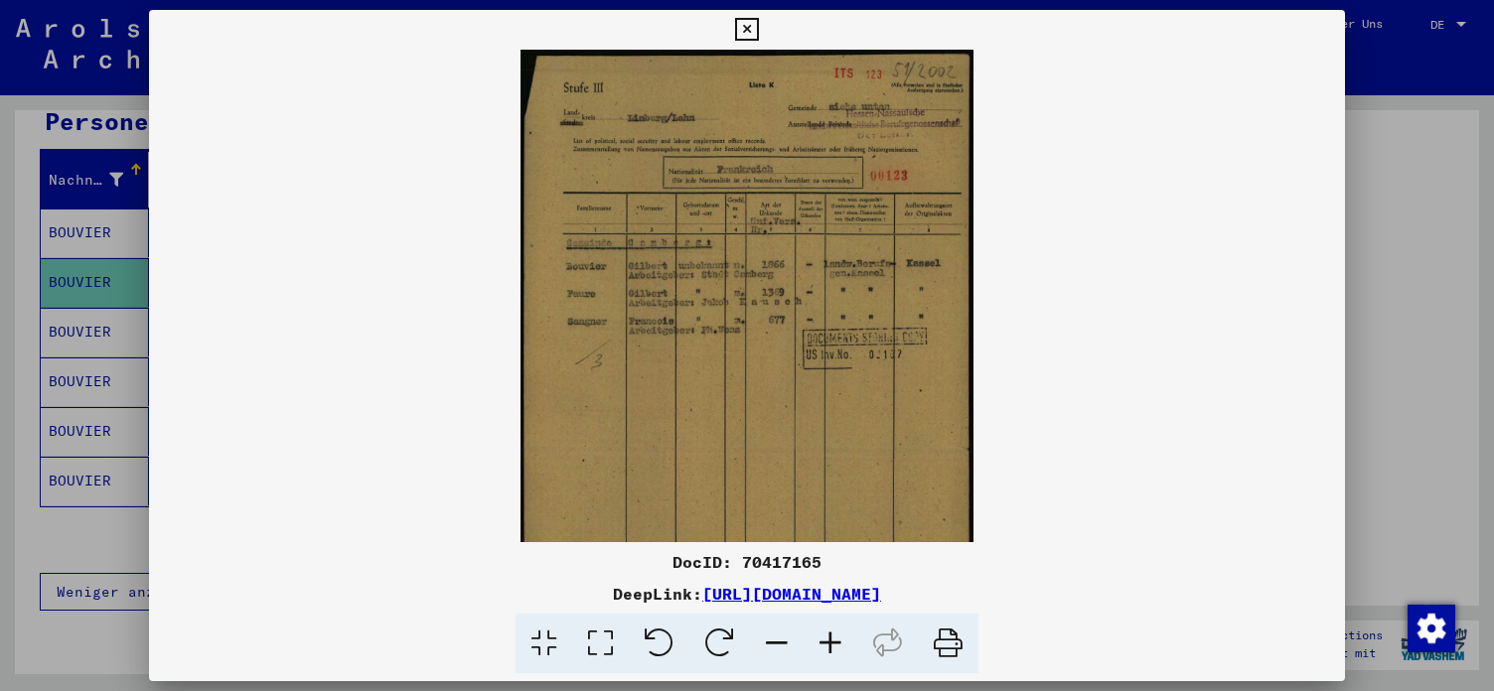
click at [827, 638] on icon at bounding box center [831, 644] width 54 height 61
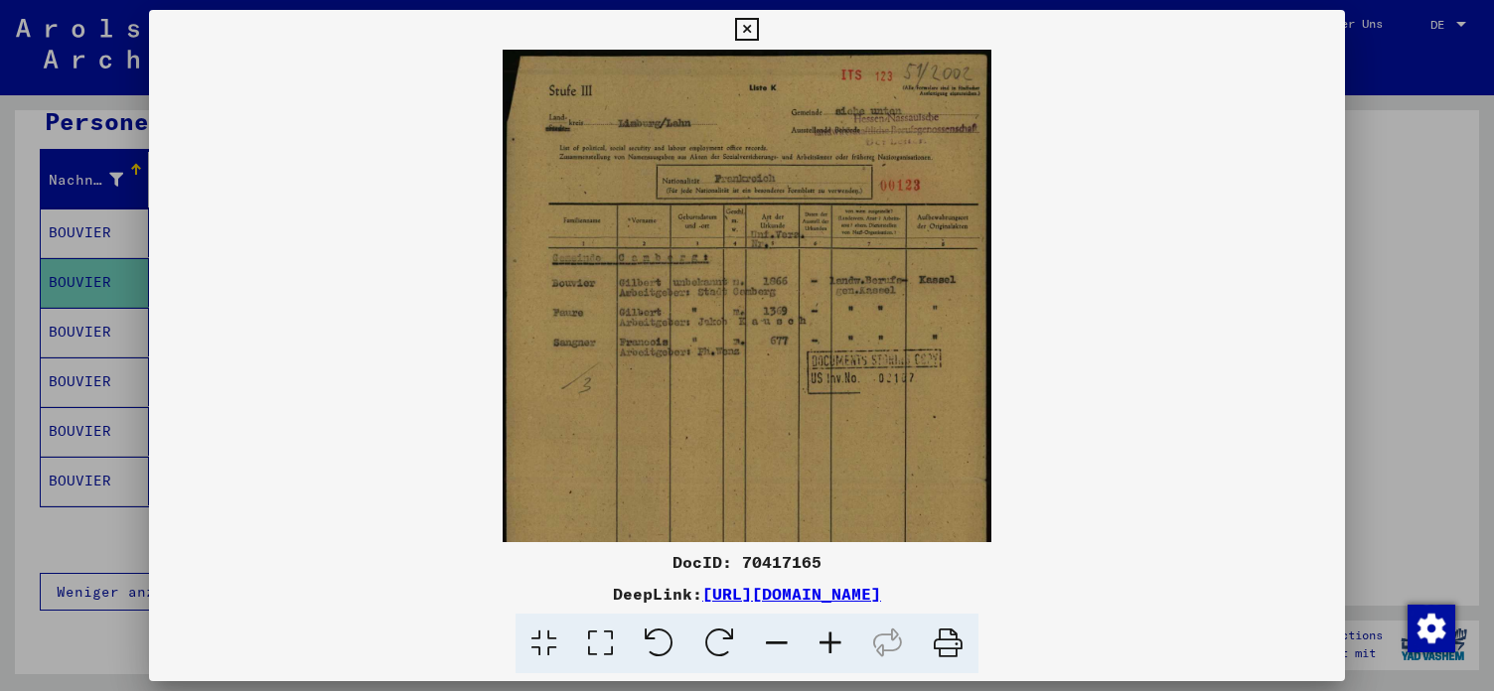
click at [827, 638] on icon at bounding box center [831, 644] width 54 height 61
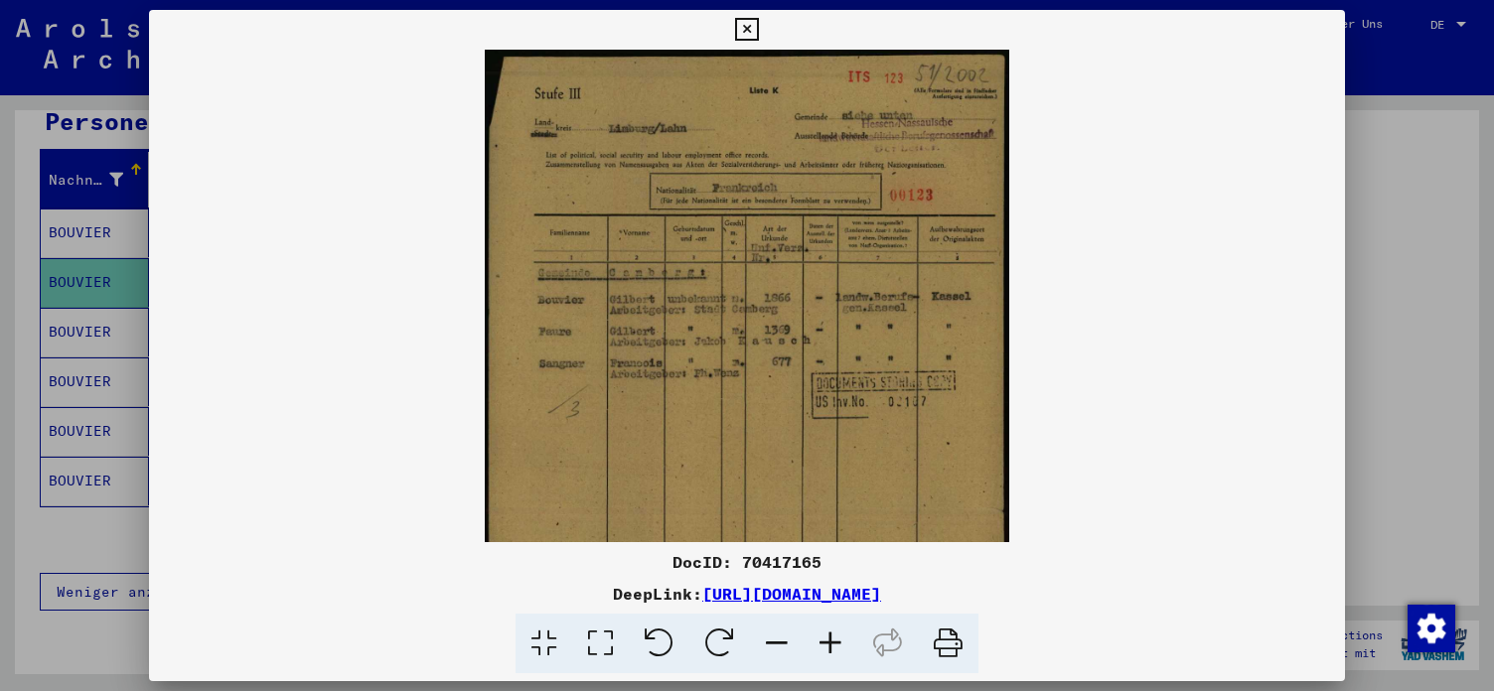
click at [827, 638] on icon at bounding box center [831, 644] width 54 height 61
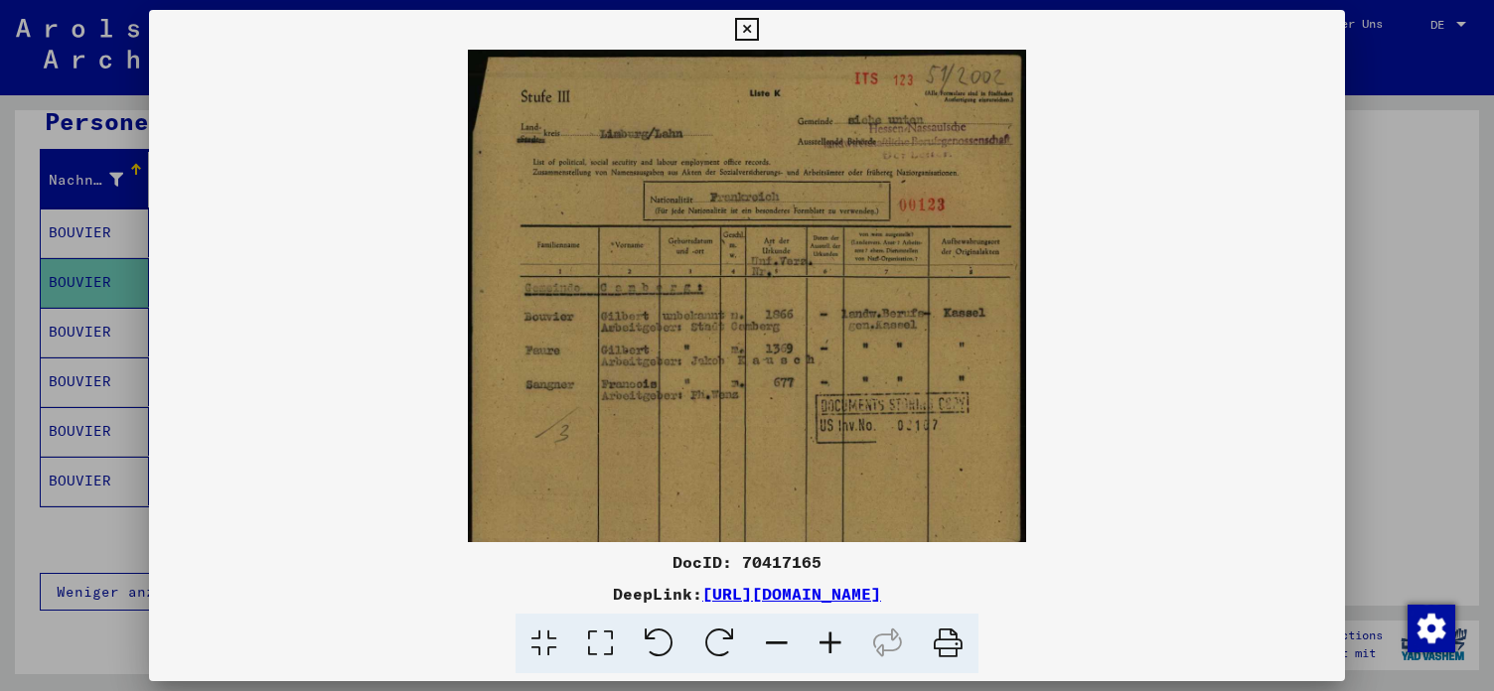
click at [827, 638] on icon at bounding box center [831, 644] width 54 height 61
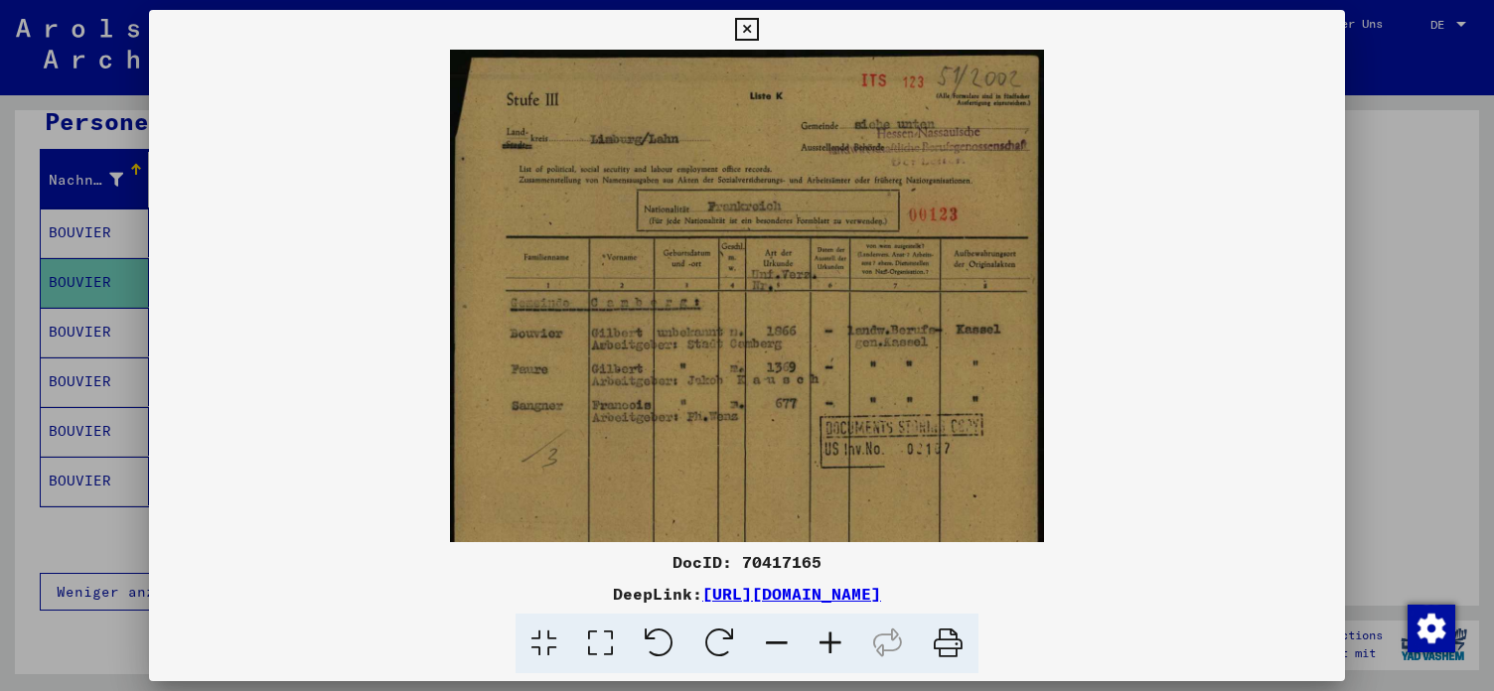
click at [827, 638] on icon at bounding box center [831, 644] width 54 height 61
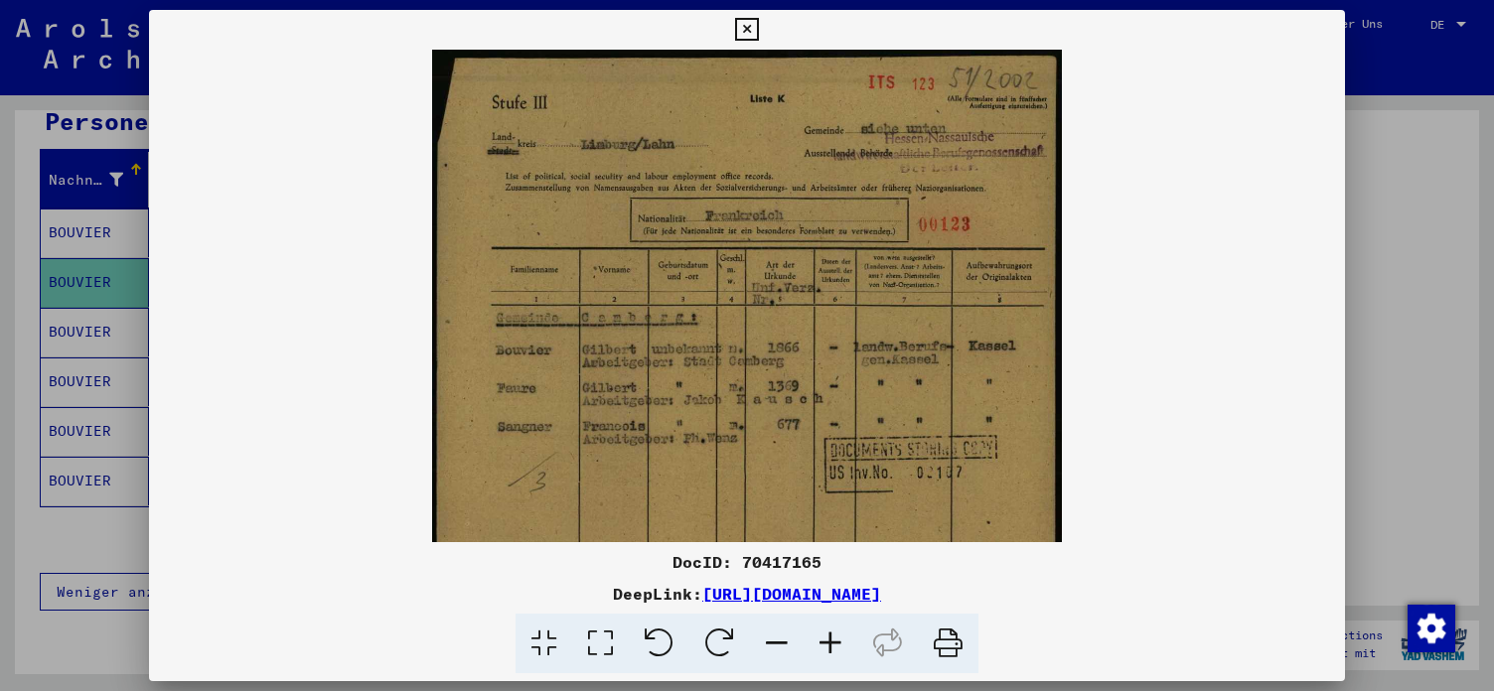
click at [827, 638] on icon at bounding box center [831, 644] width 54 height 61
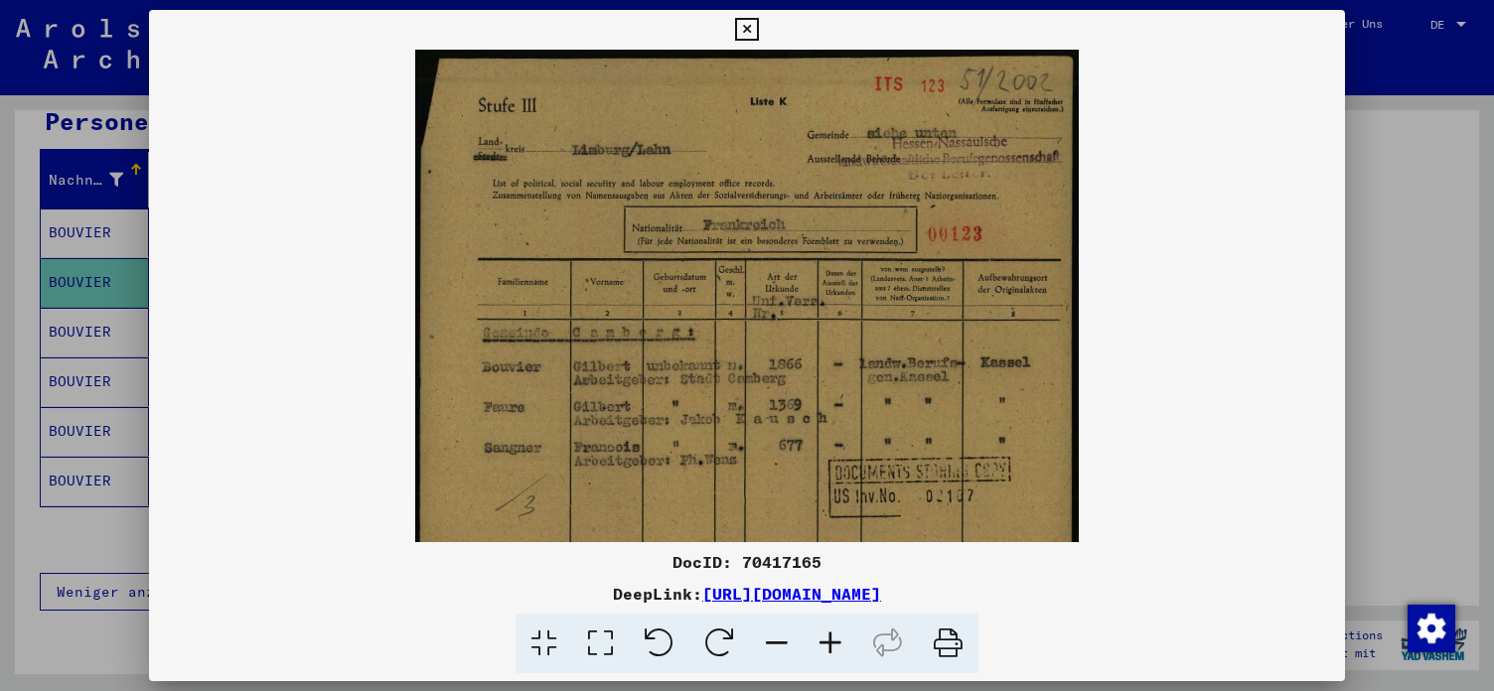
click at [827, 638] on icon at bounding box center [831, 644] width 54 height 61
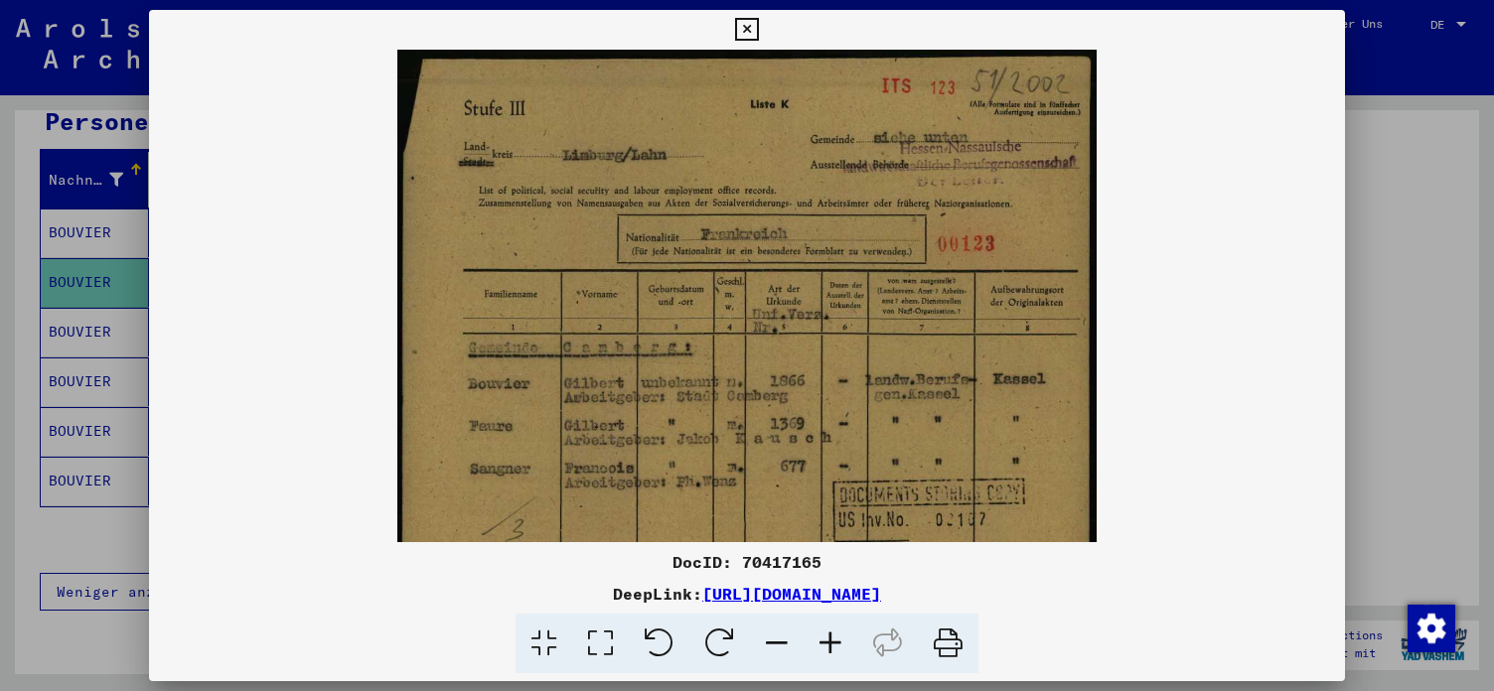
click at [827, 638] on icon at bounding box center [831, 644] width 54 height 61
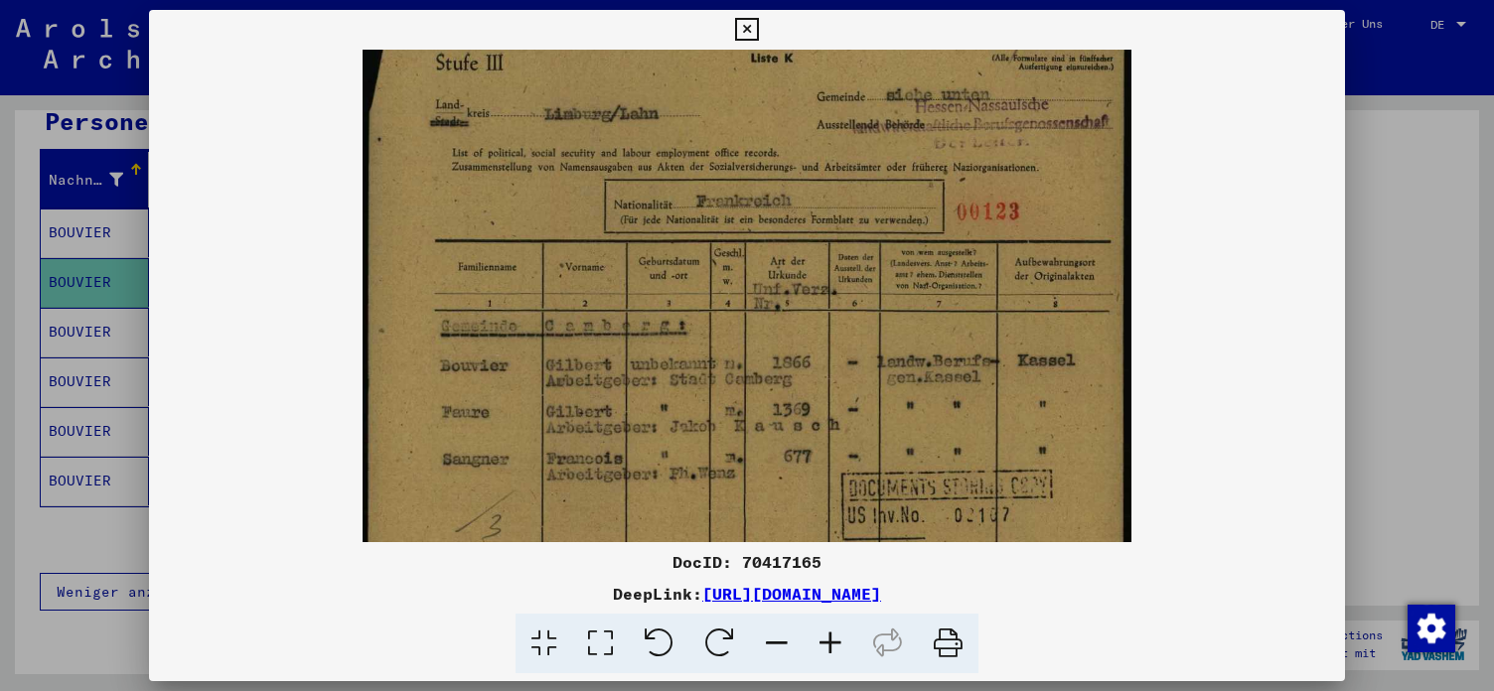
scroll to position [53, 0]
drag, startPoint x: 713, startPoint y: 439, endPoint x: 627, endPoint y: 390, distance: 99.2
click at [627, 390] on img at bounding box center [748, 541] width 770 height 1089
click at [758, 30] on icon at bounding box center [746, 30] width 23 height 24
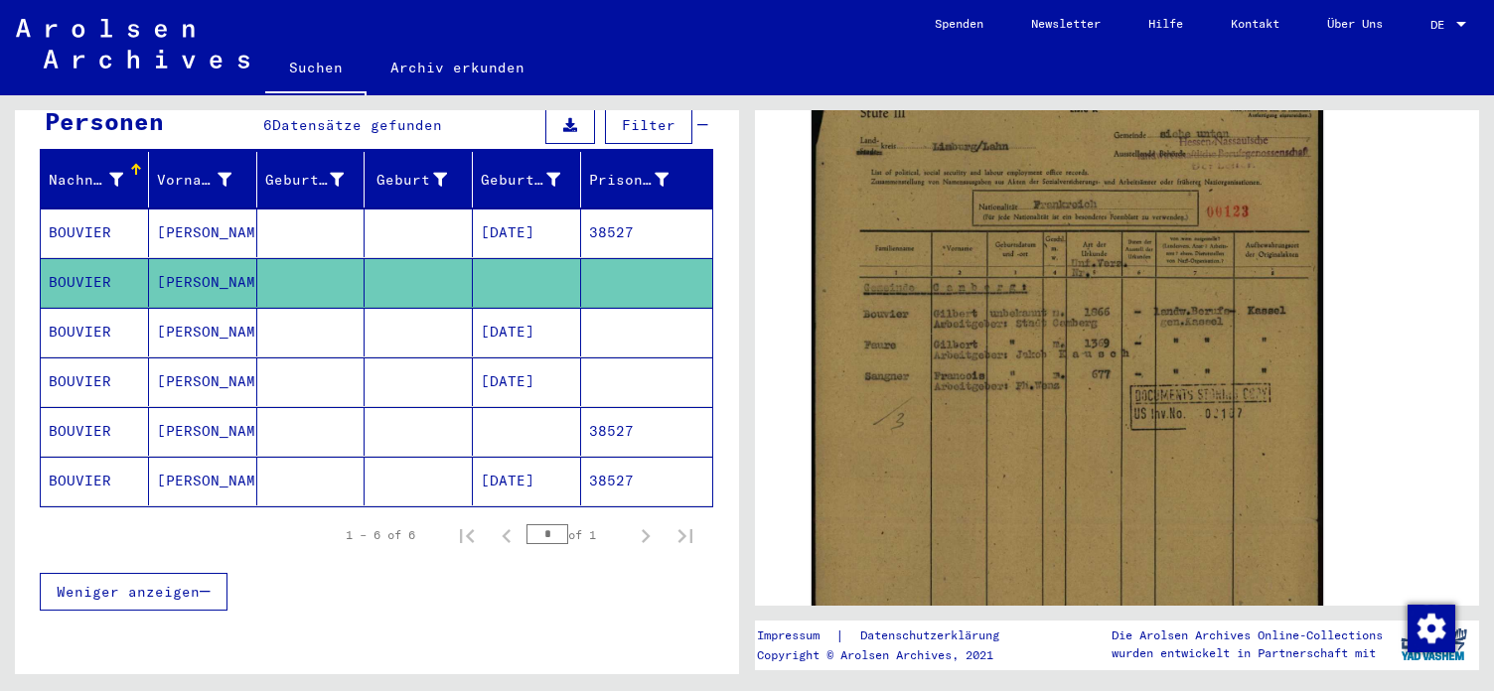
click at [595, 209] on mat-cell "38527" at bounding box center [646, 233] width 131 height 49
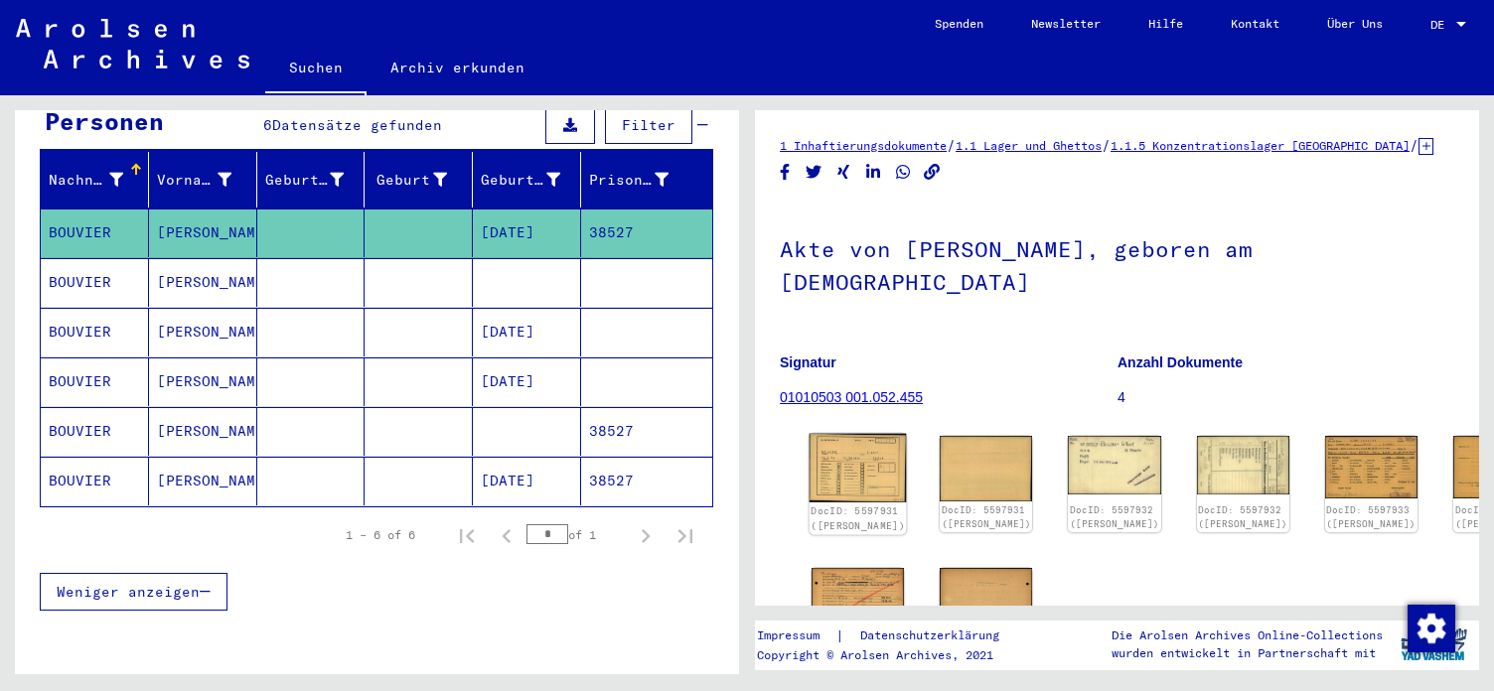
click at [858, 445] on img at bounding box center [858, 469] width 97 height 70
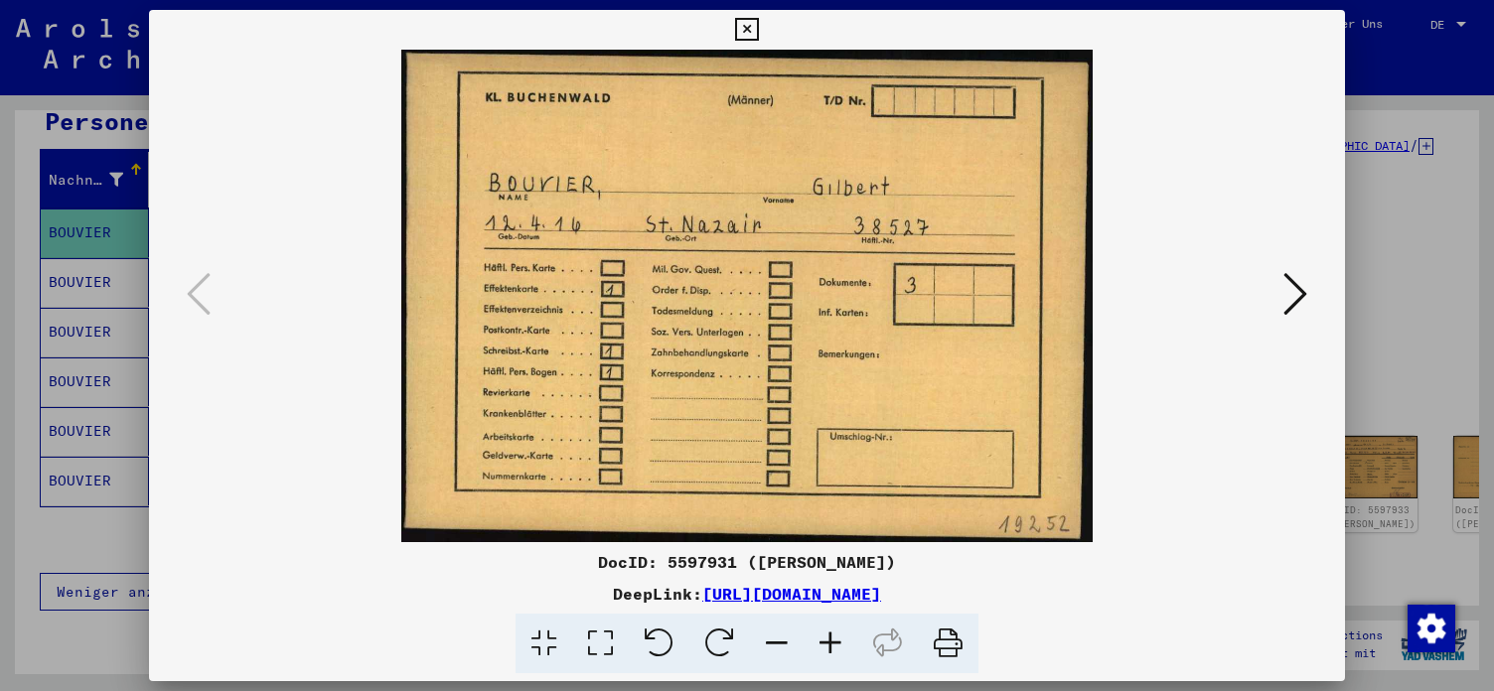
click at [698, 404] on img at bounding box center [747, 296] width 1060 height 493
click at [1298, 290] on icon at bounding box center [1295, 294] width 24 height 48
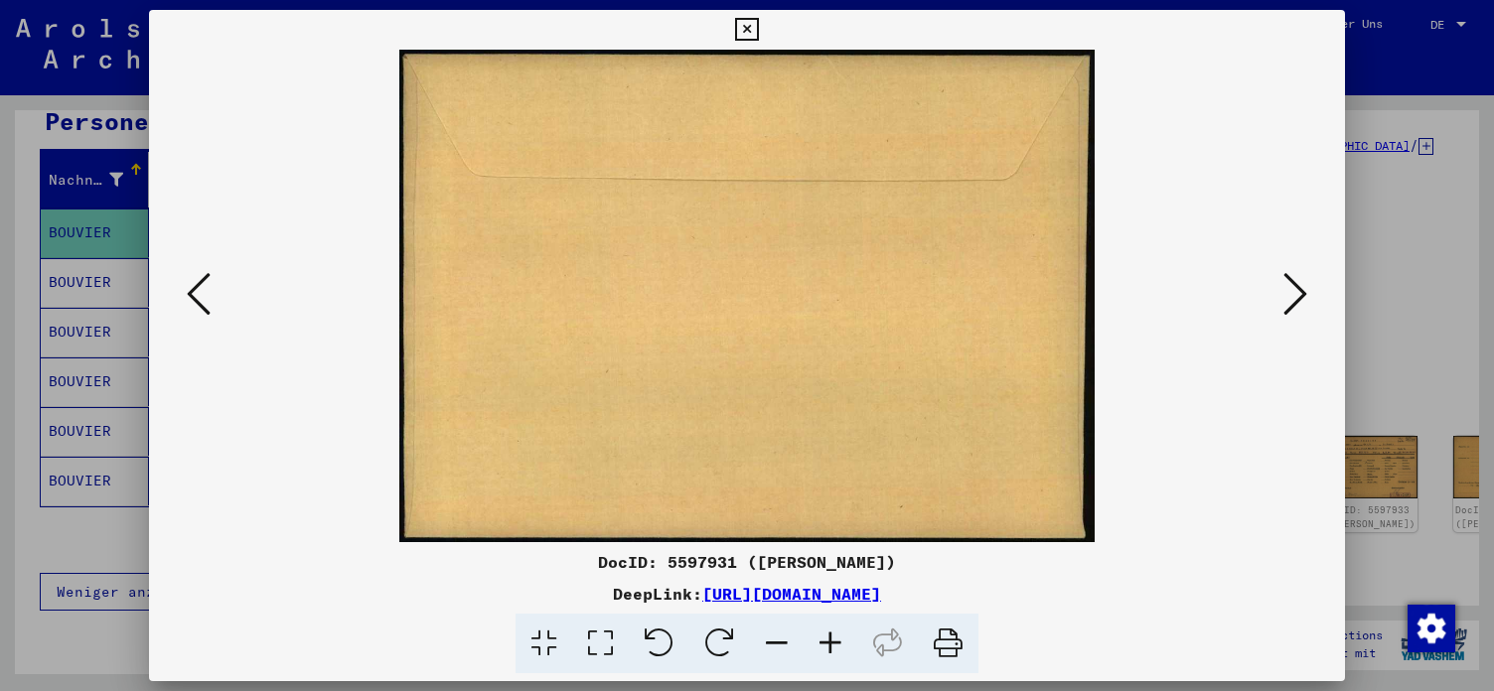
click at [1298, 290] on icon at bounding box center [1295, 294] width 24 height 48
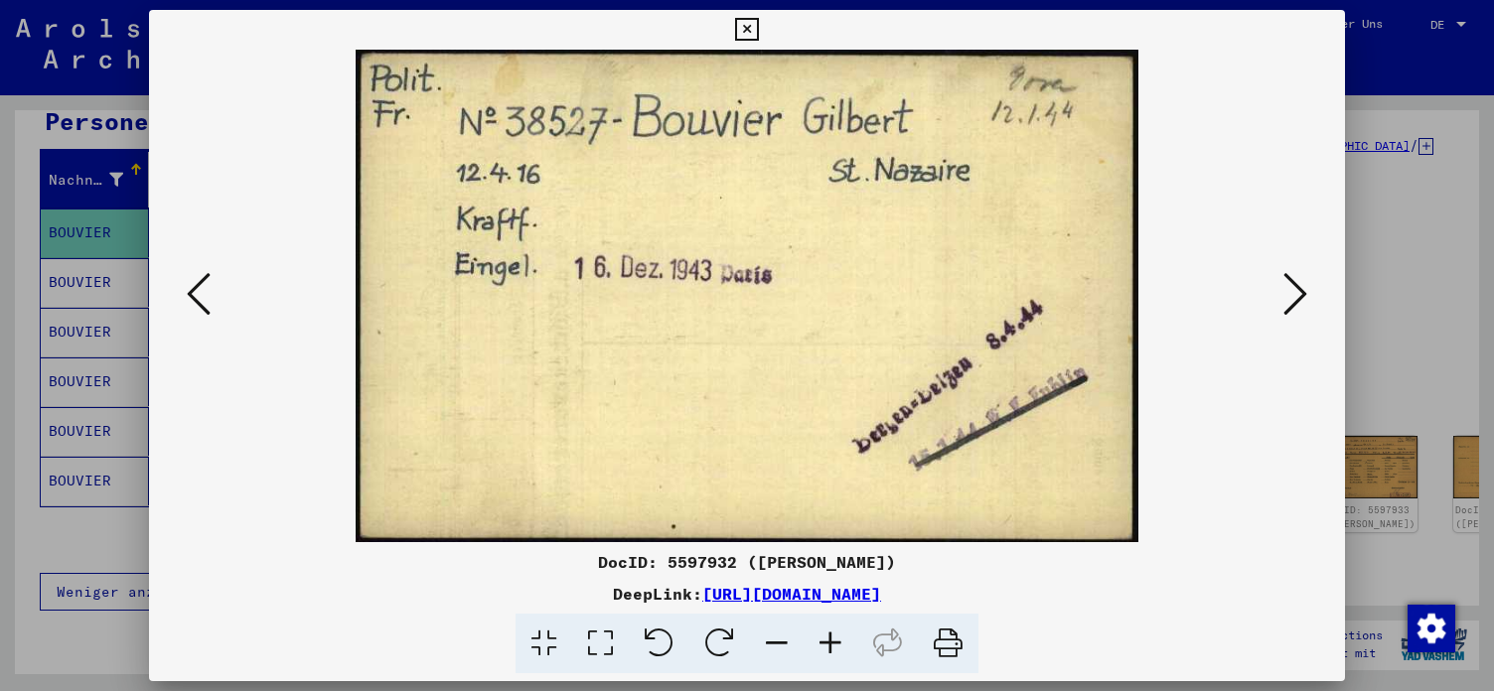
click at [1298, 290] on icon at bounding box center [1295, 294] width 24 height 48
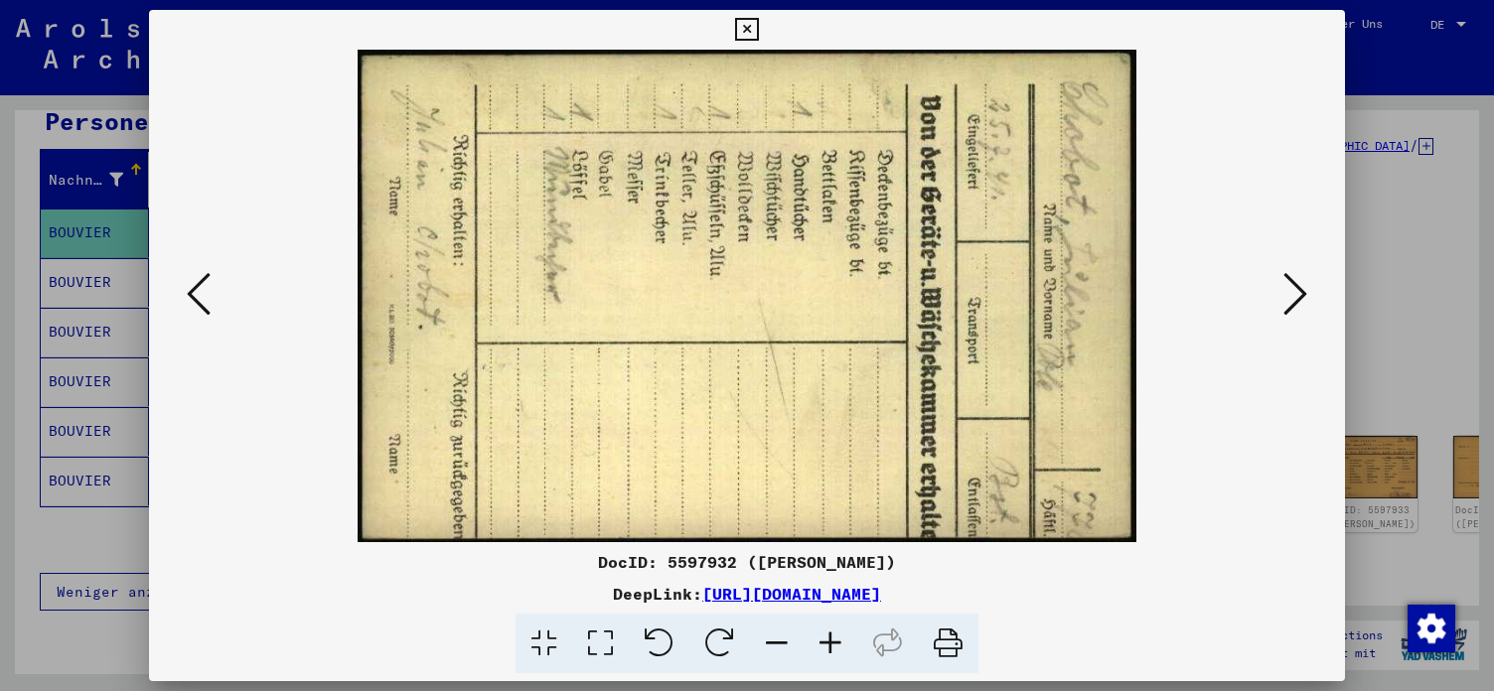
click at [1298, 290] on icon at bounding box center [1295, 294] width 24 height 48
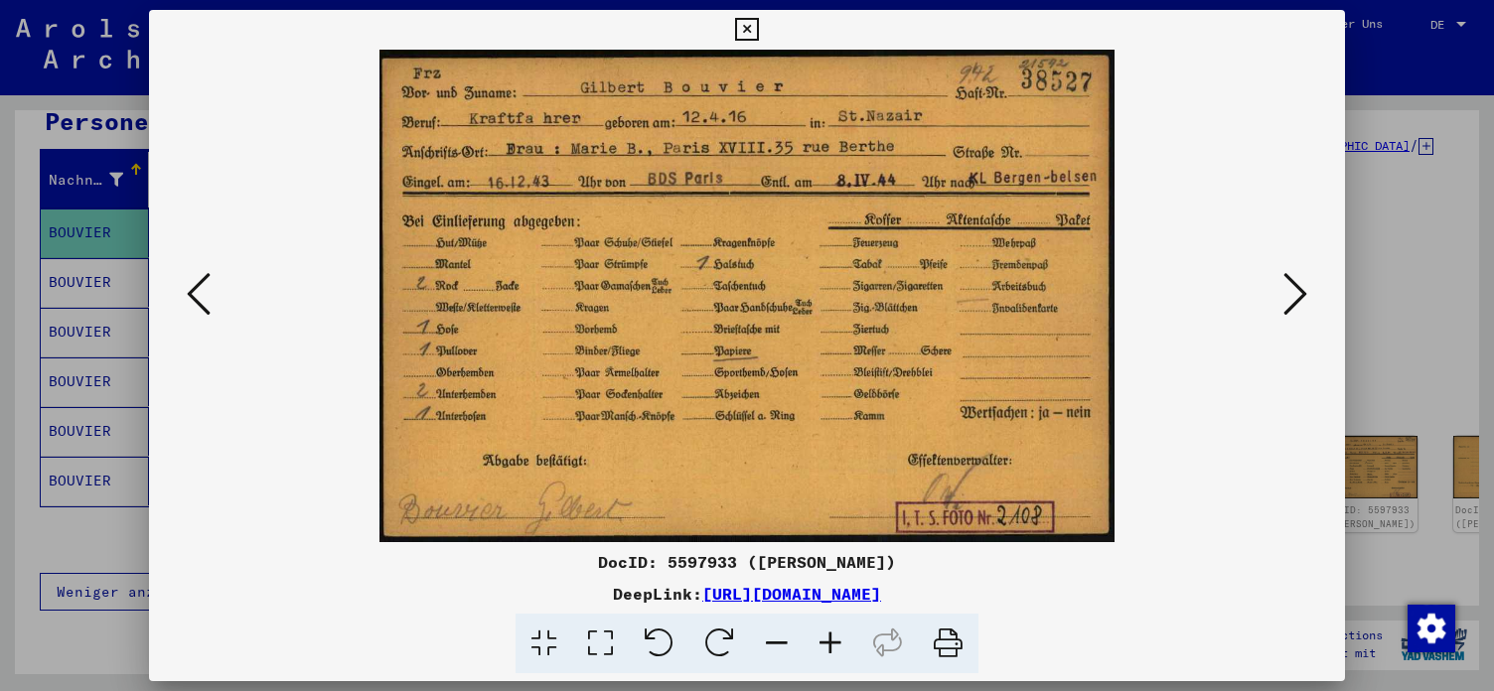
click at [1298, 290] on icon at bounding box center [1295, 294] width 24 height 48
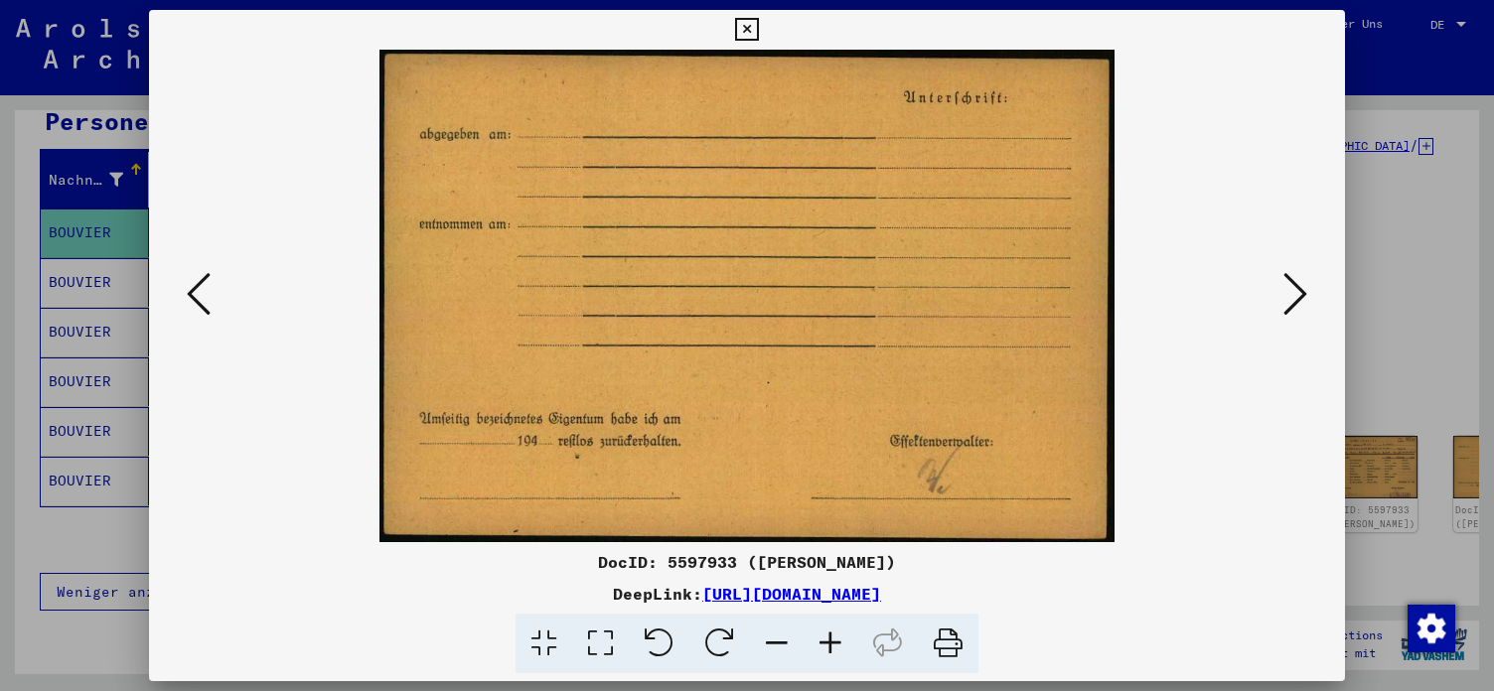
click at [1298, 290] on icon at bounding box center [1295, 294] width 24 height 48
